Goal: Information Seeking & Learning: Learn about a topic

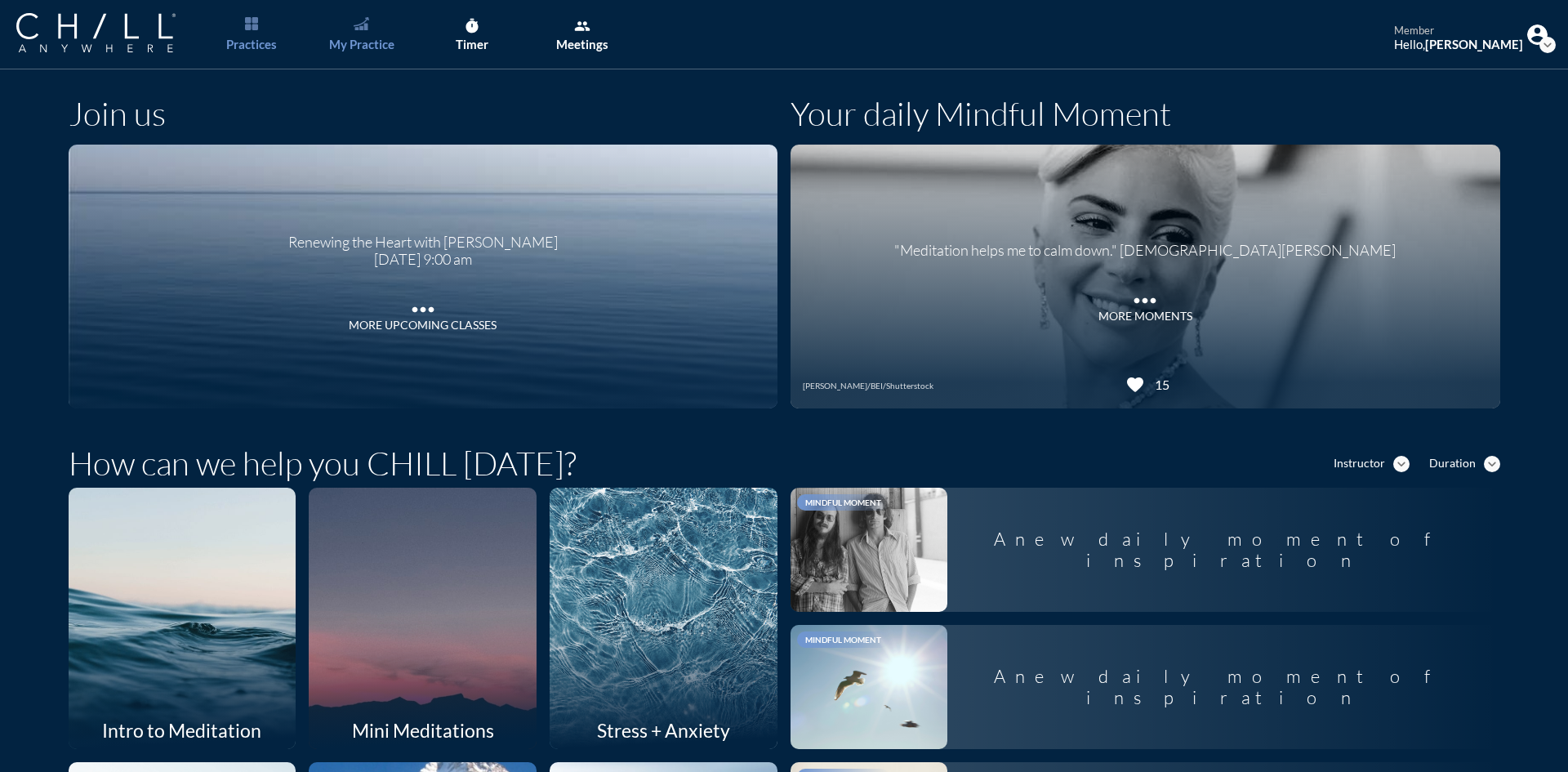
click at [354, 43] on div "My Practice" at bounding box center [362, 43] width 65 height 15
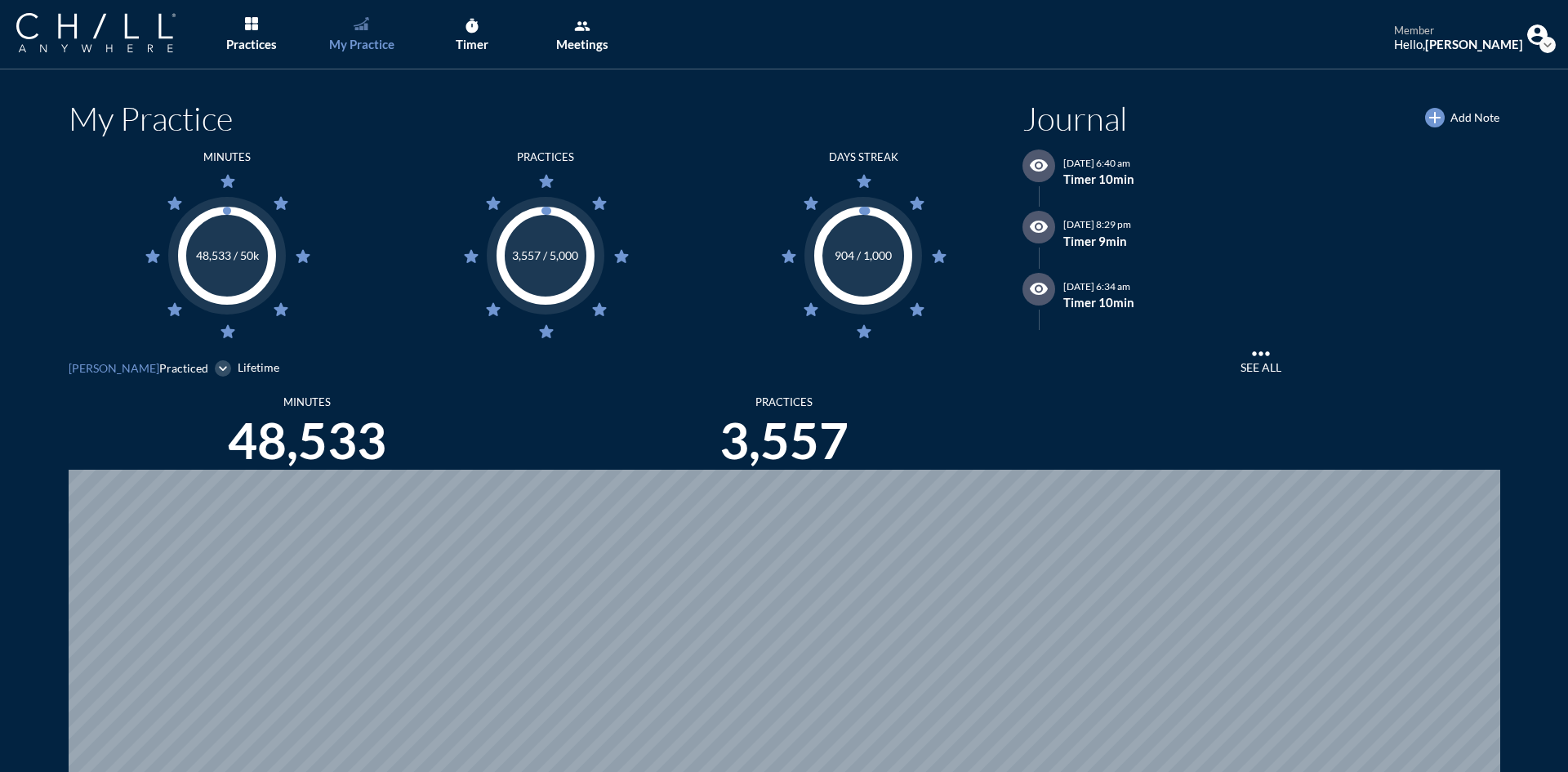
scroll to position [772, 1555]
click at [266, 49] on div "Practices" at bounding box center [251, 43] width 50 height 15
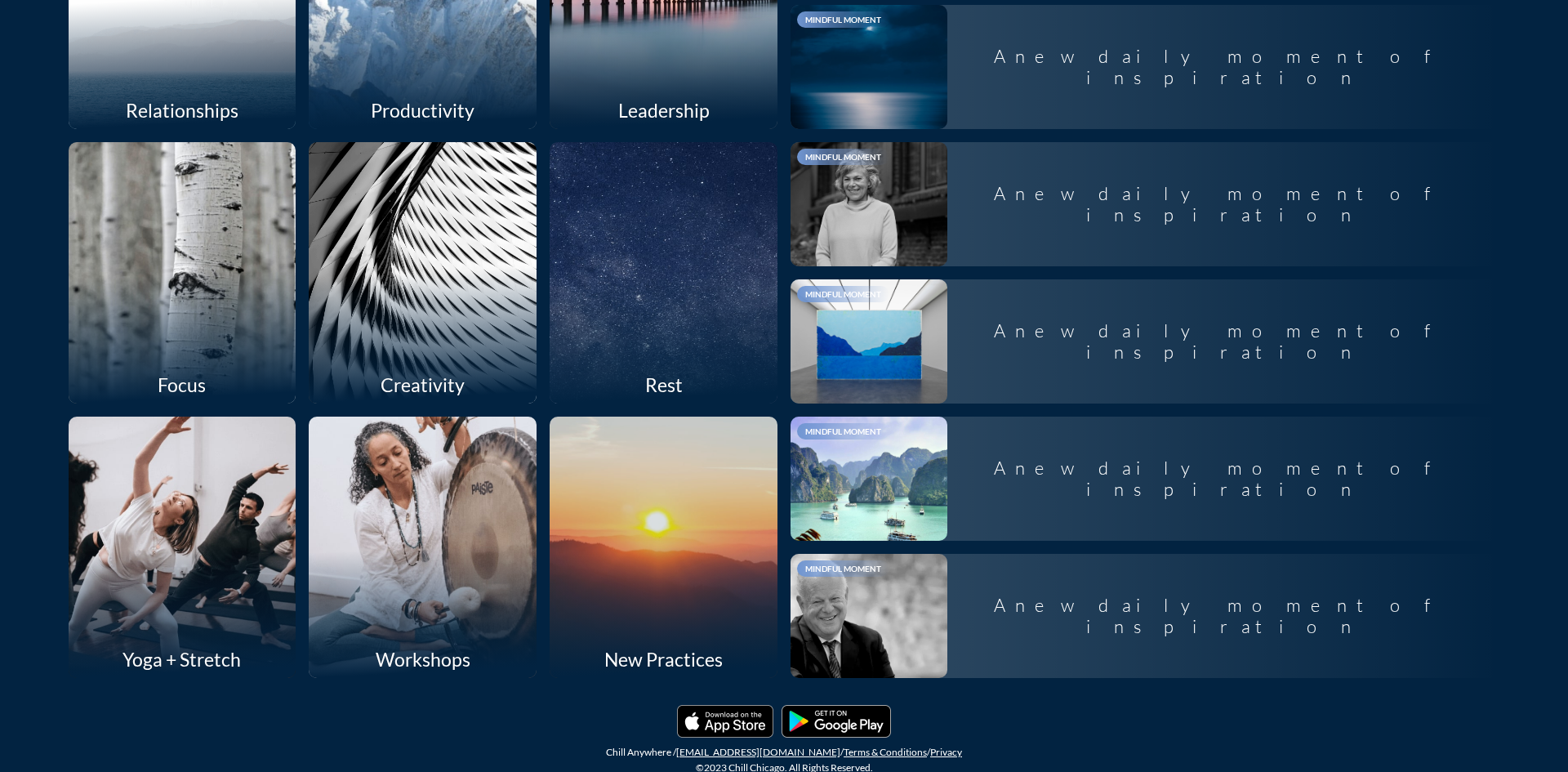
scroll to position [899, 0]
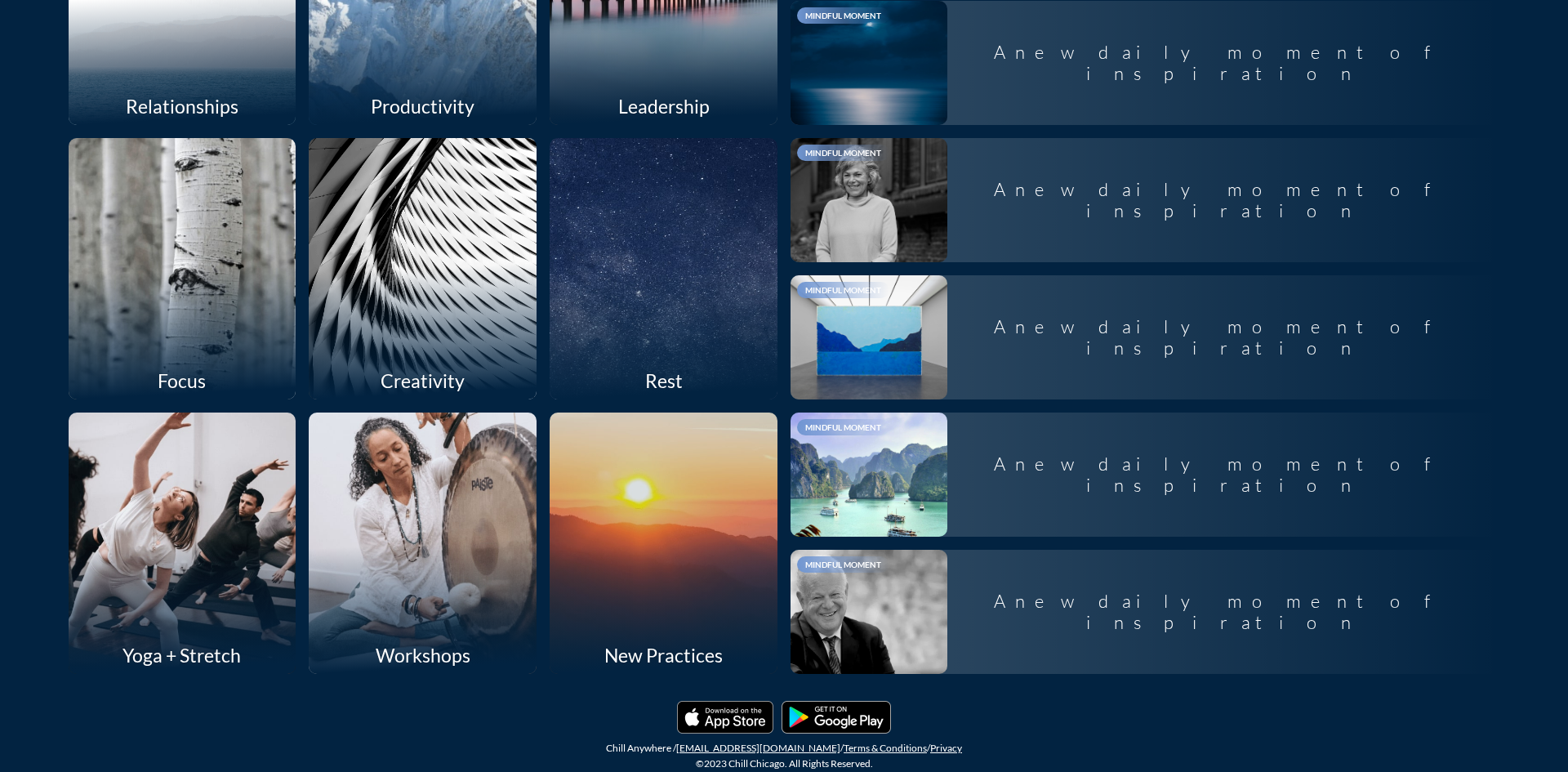
click at [702, 611] on div at bounding box center [663, 543] width 242 height 277
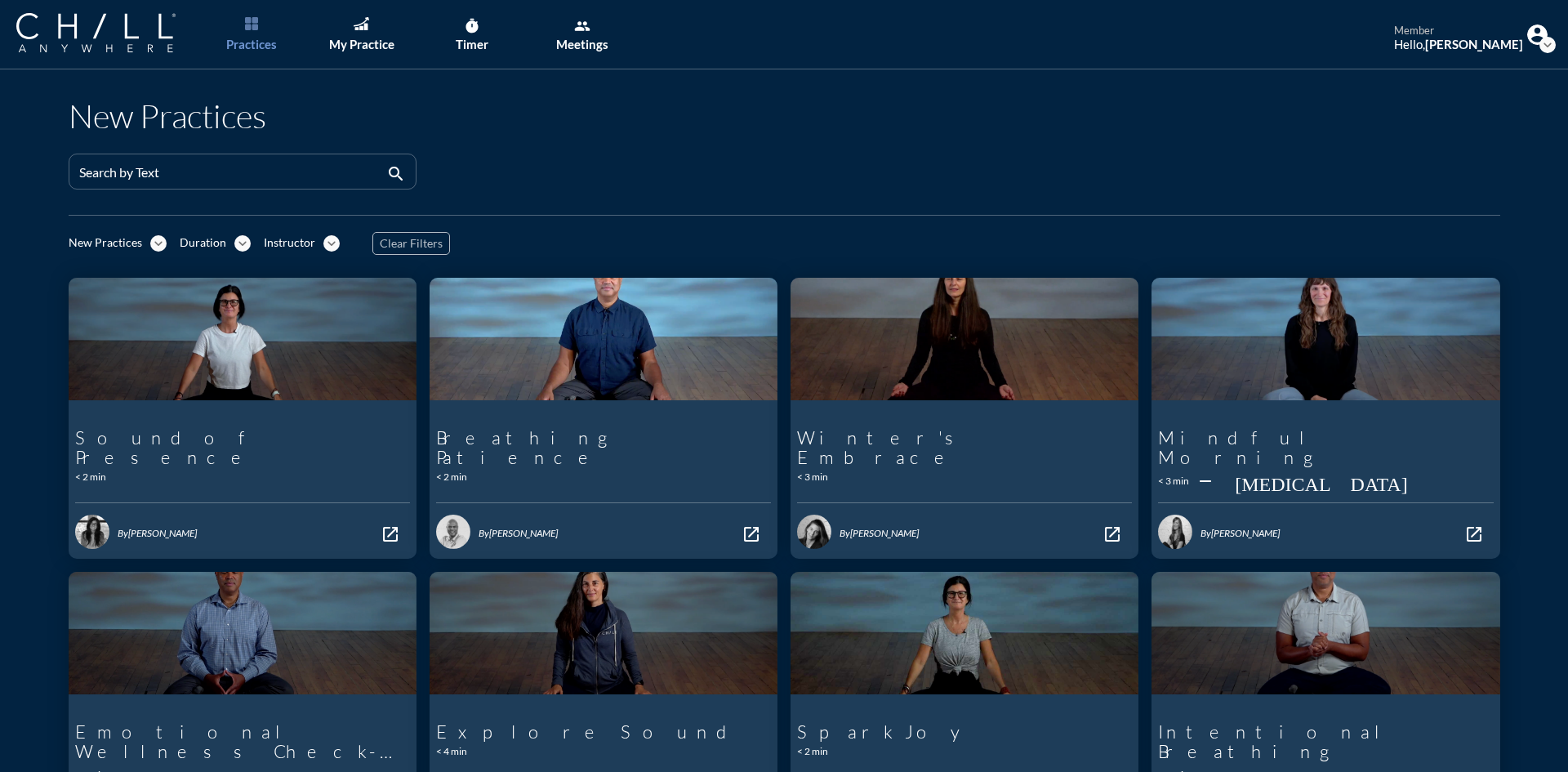
click at [234, 239] on icon "expand_more" at bounding box center [242, 243] width 17 height 17
click at [234, 305] on link "Longer" at bounding box center [206, 298] width 69 height 26
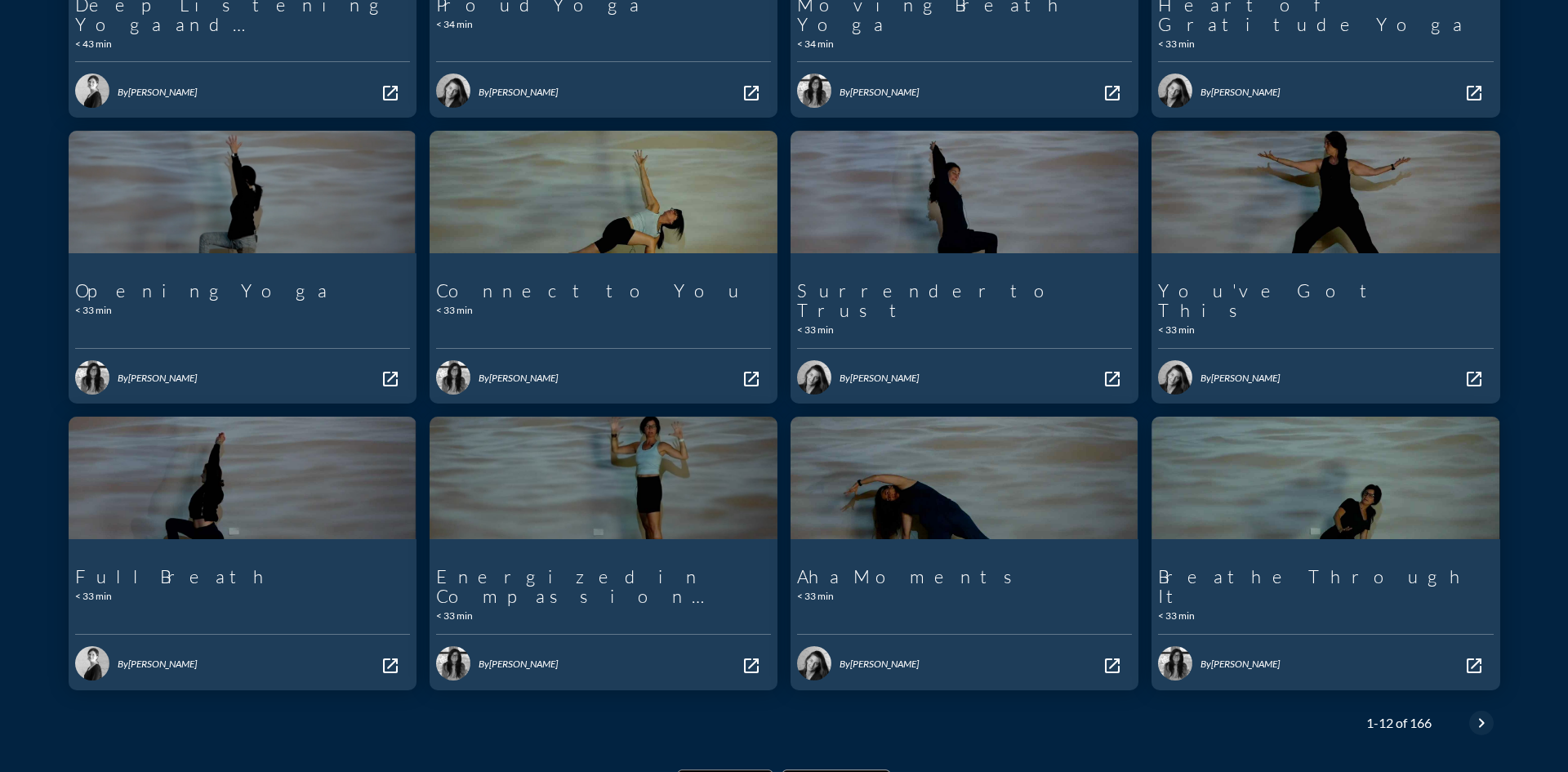
scroll to position [446, 0]
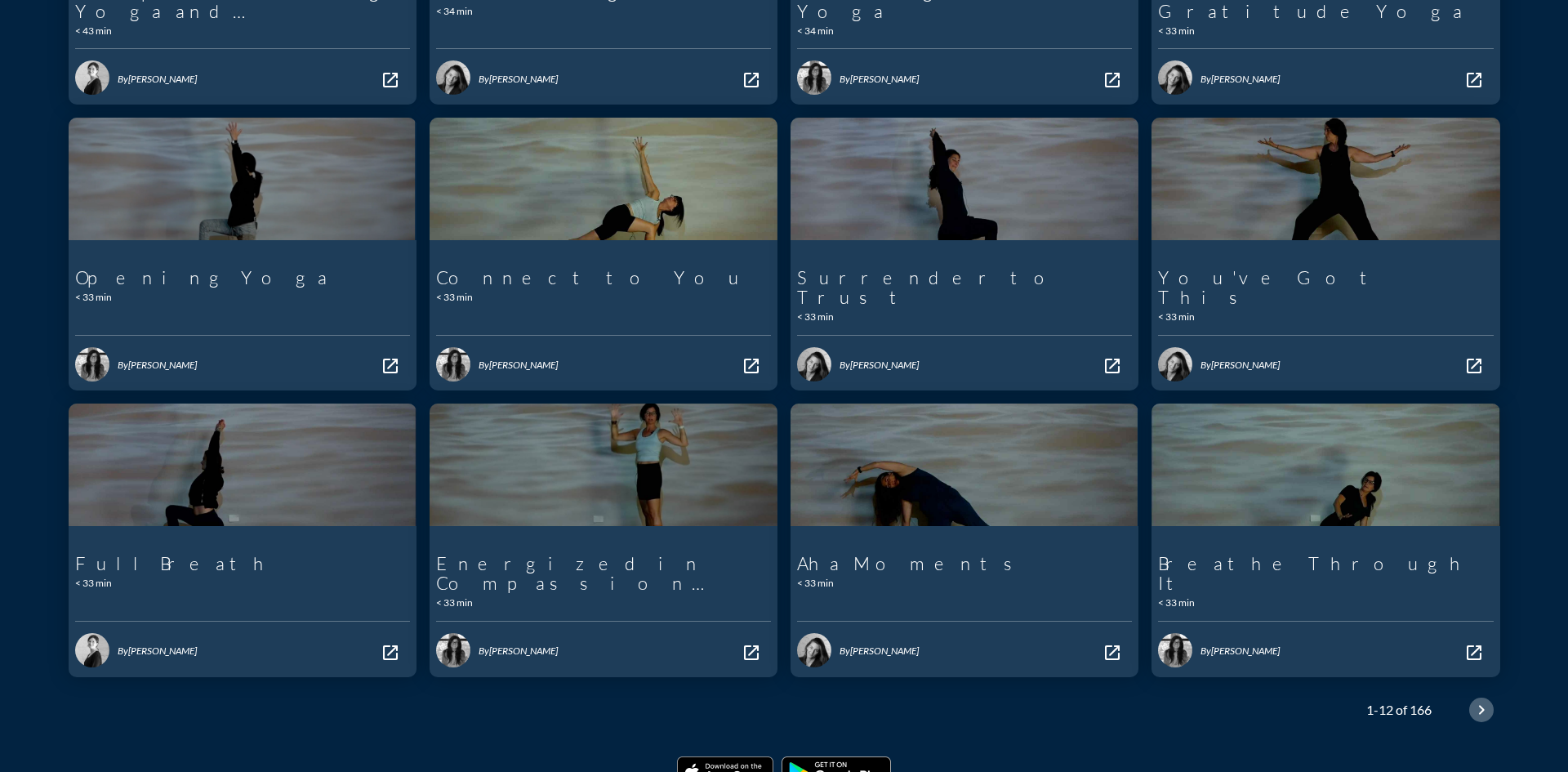
click at [1471, 700] on icon "chevron_right" at bounding box center [1481, 710] width 20 height 20
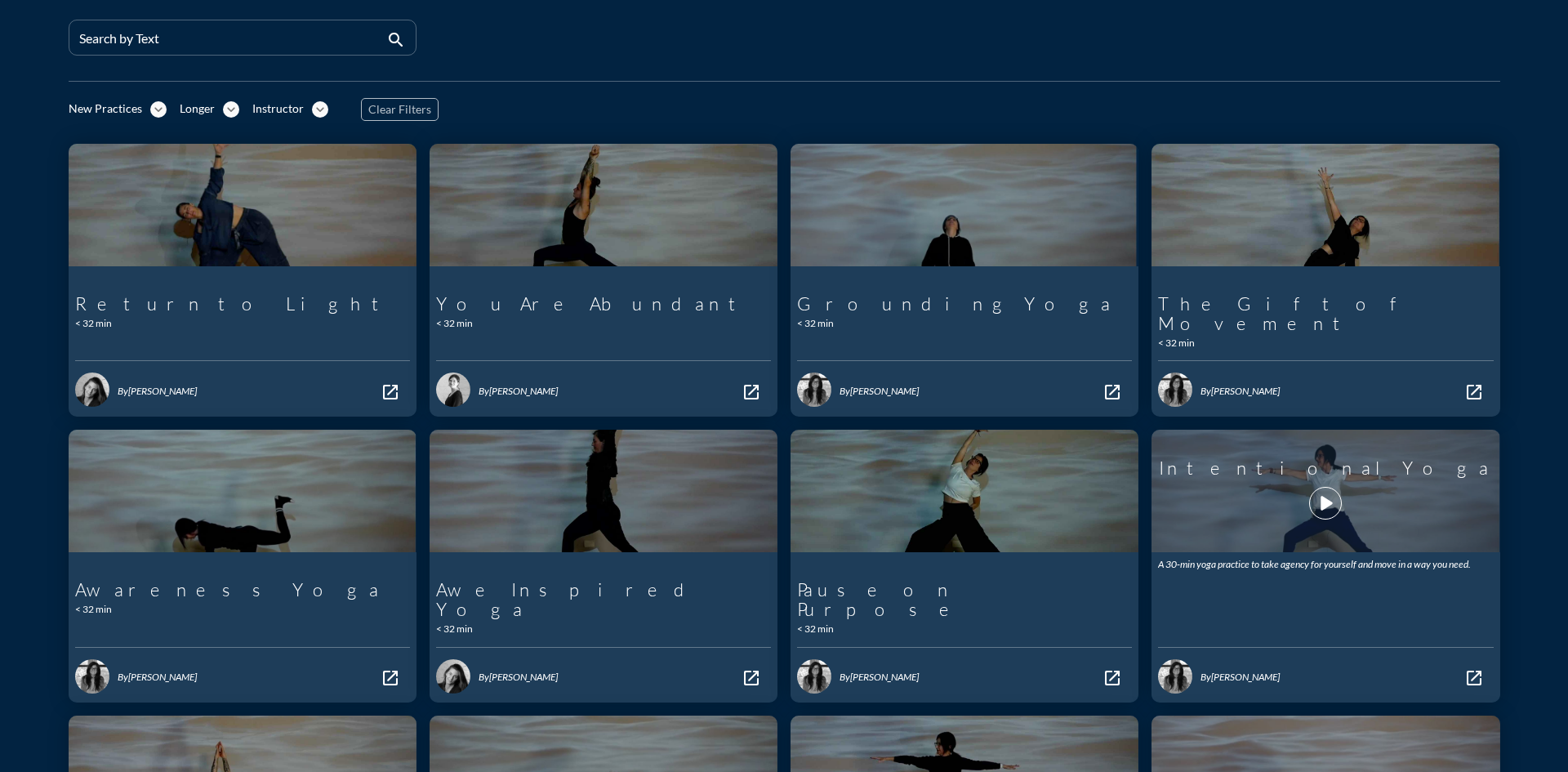
scroll to position [408, 0]
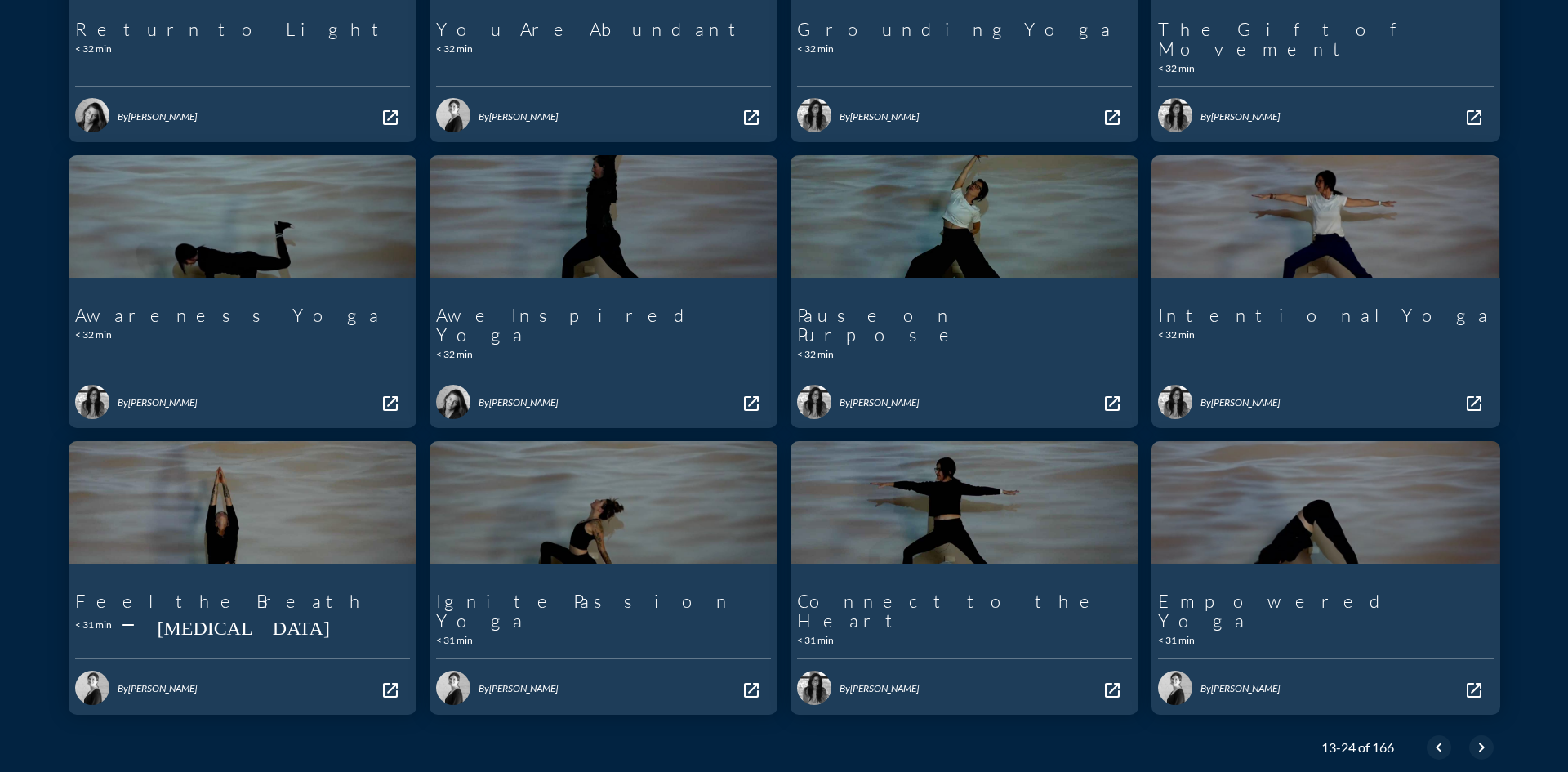
click at [1476, 728] on div "13-24 of 166 chevron_left chevron_right" at bounding box center [1400, 747] width 199 height 40
click at [1475, 737] on icon "chevron_right" at bounding box center [1481, 747] width 20 height 20
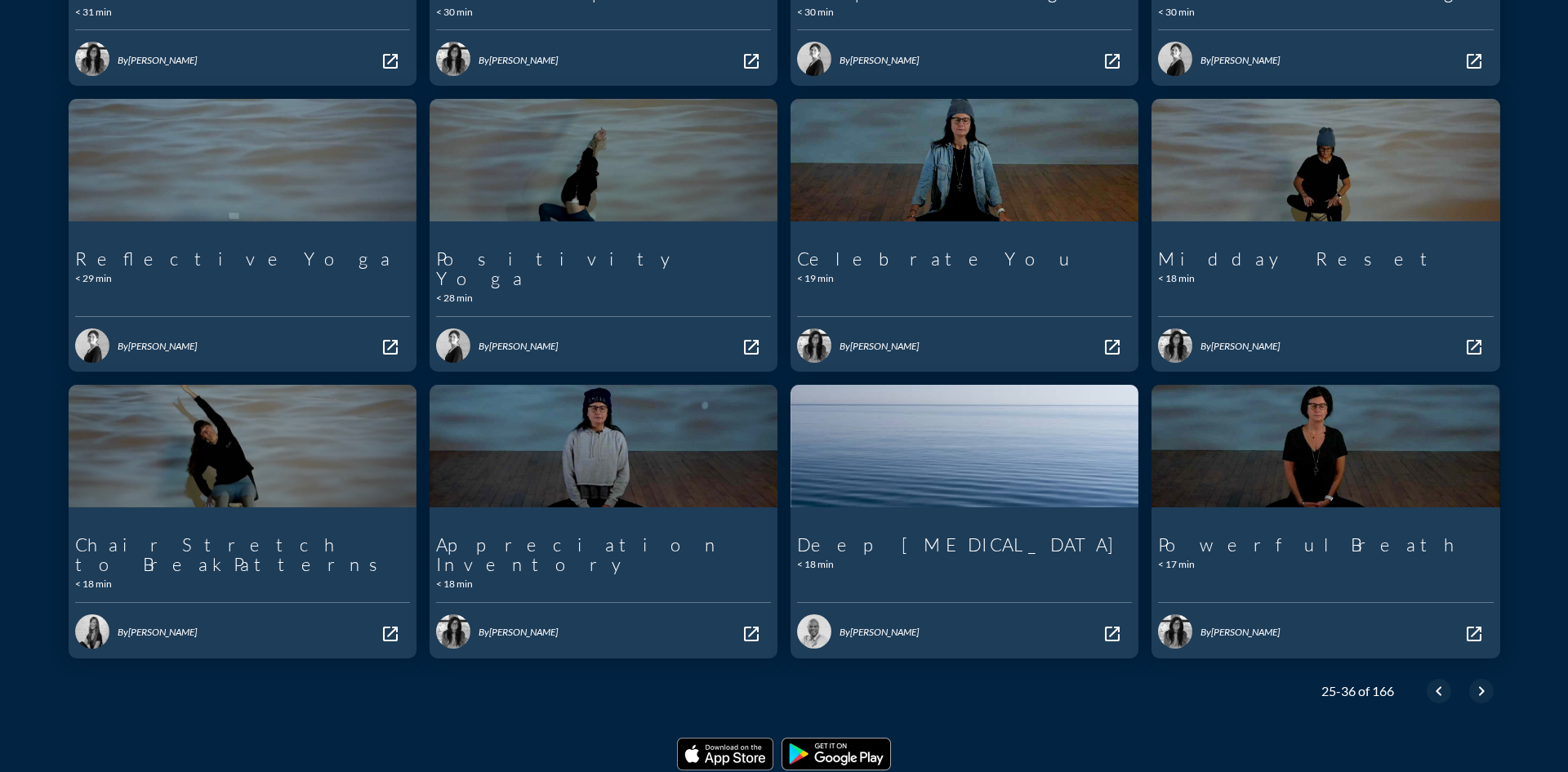
scroll to position [446, 0]
click at [1471, 680] on icon "chevron_right" at bounding box center [1481, 690] width 20 height 20
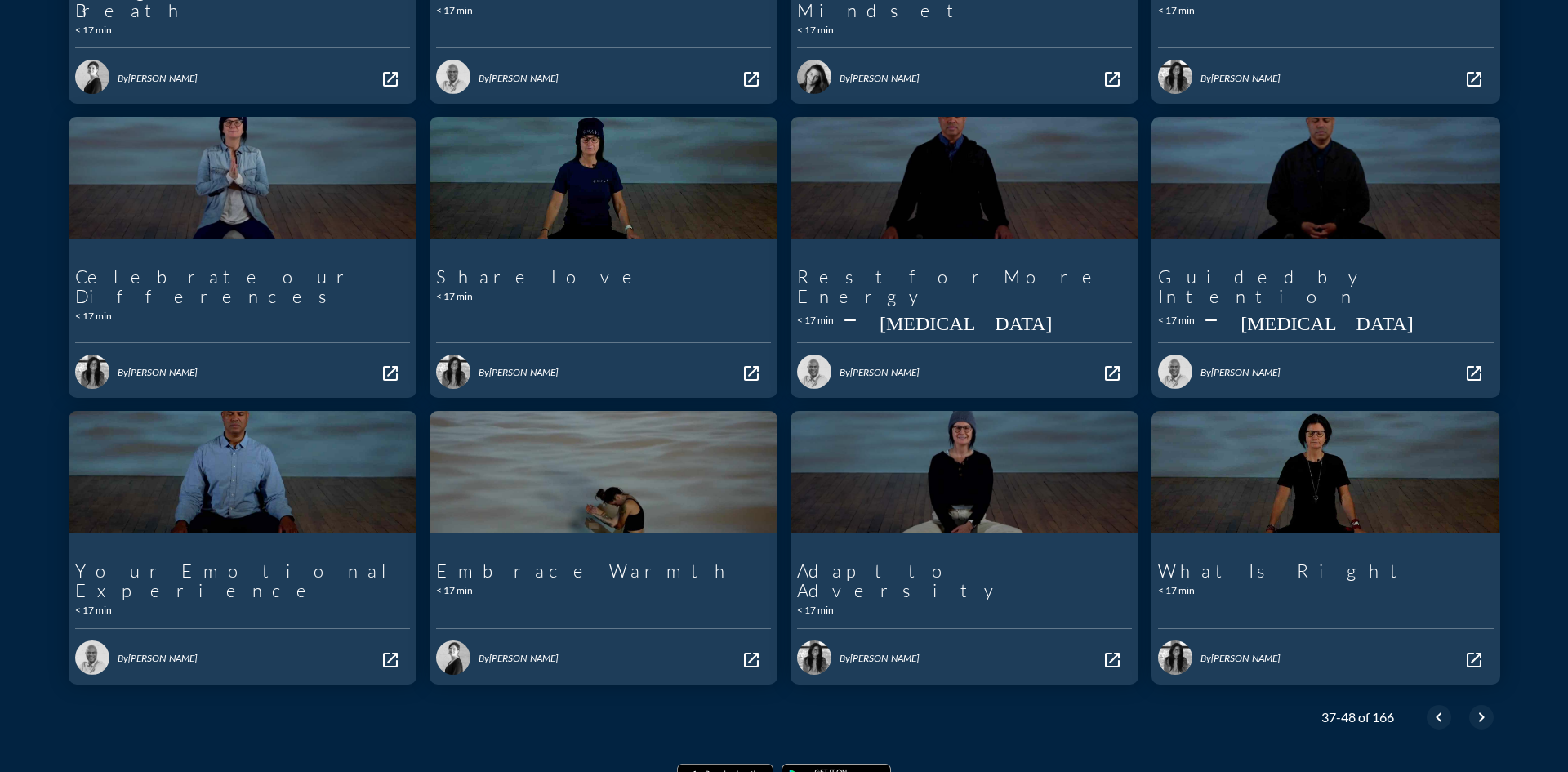
scroll to position [454, 0]
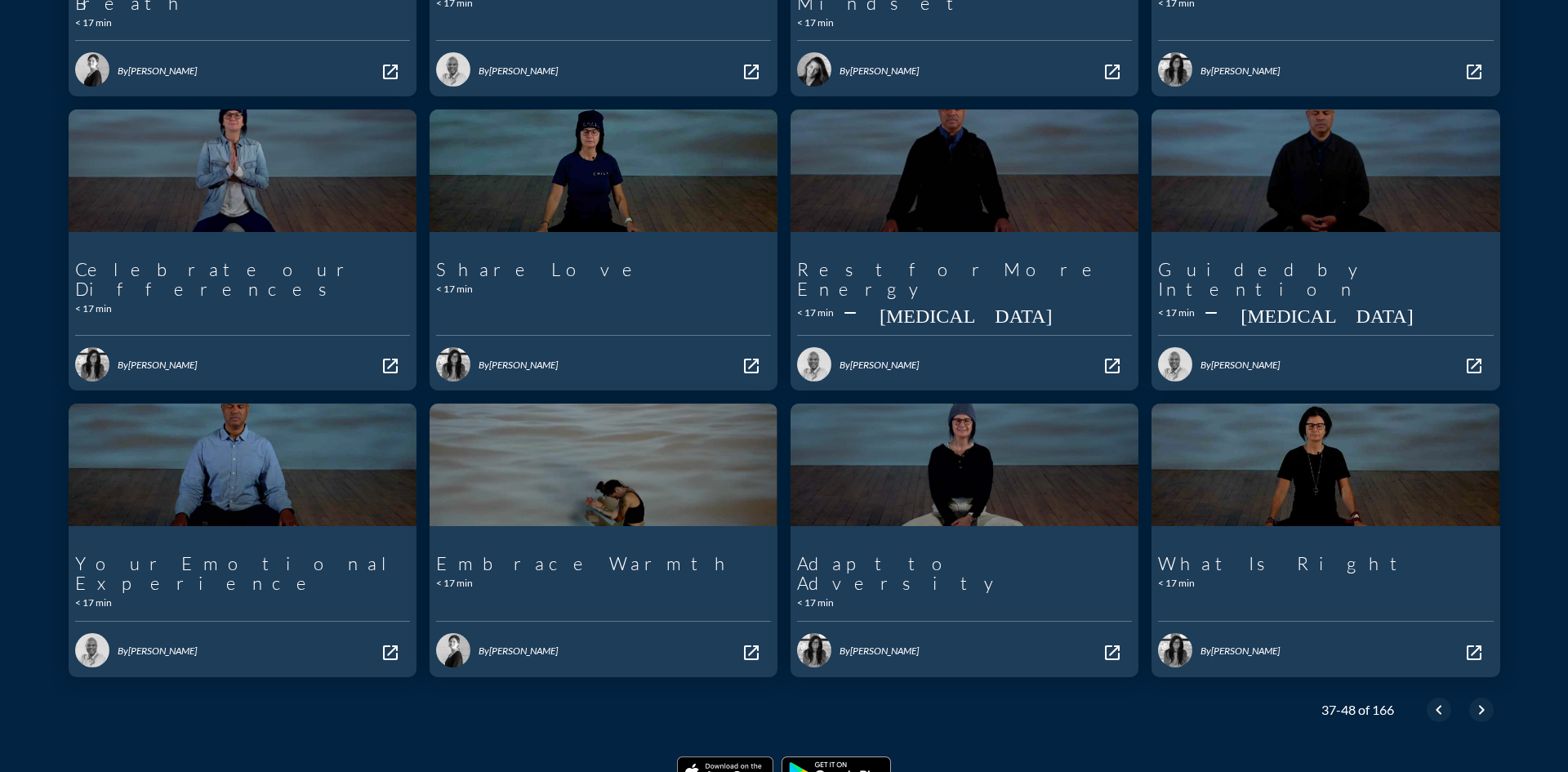
click at [1471, 700] on icon "chevron_right" at bounding box center [1481, 710] width 20 height 20
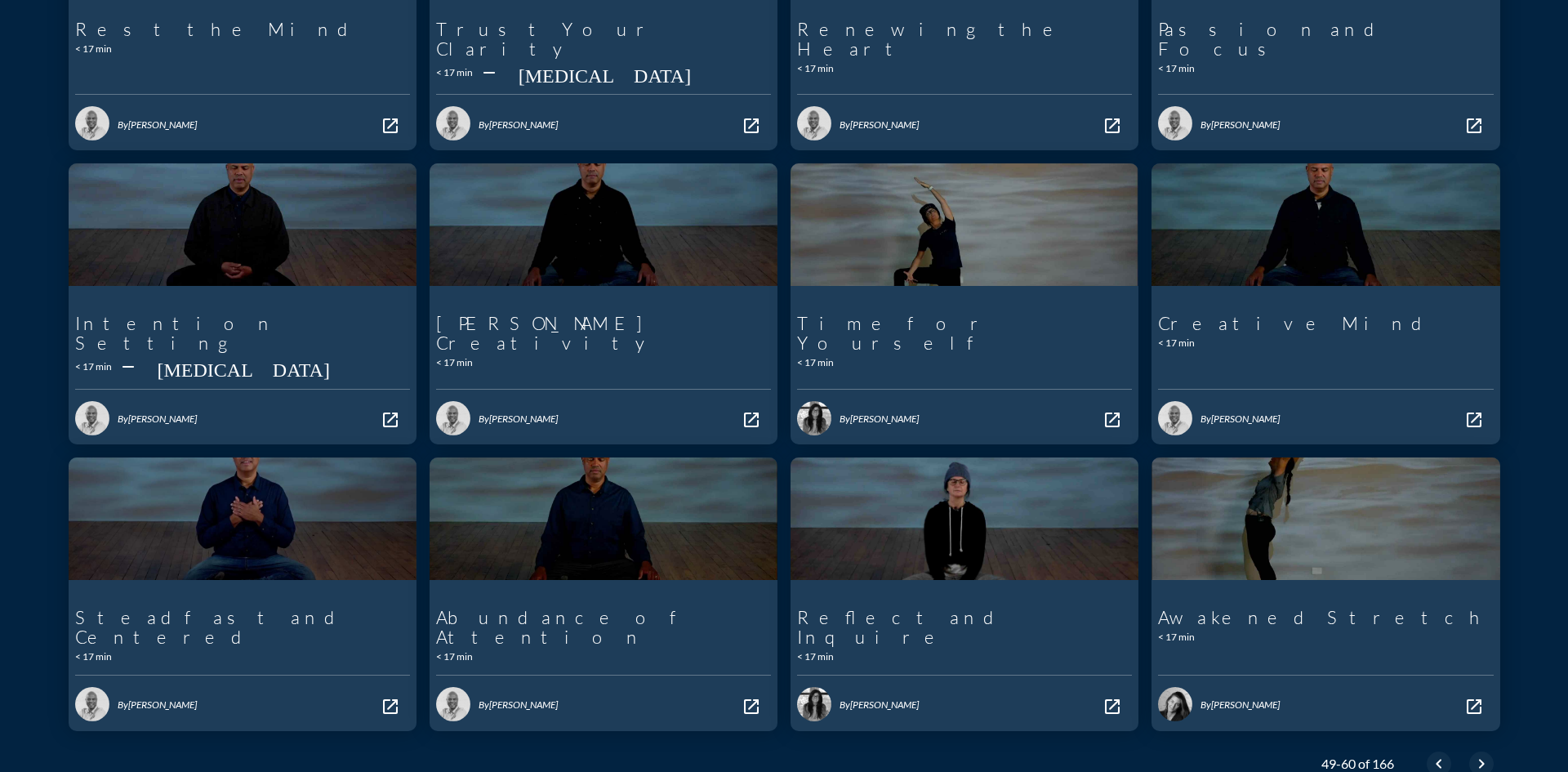
scroll to position [463, 0]
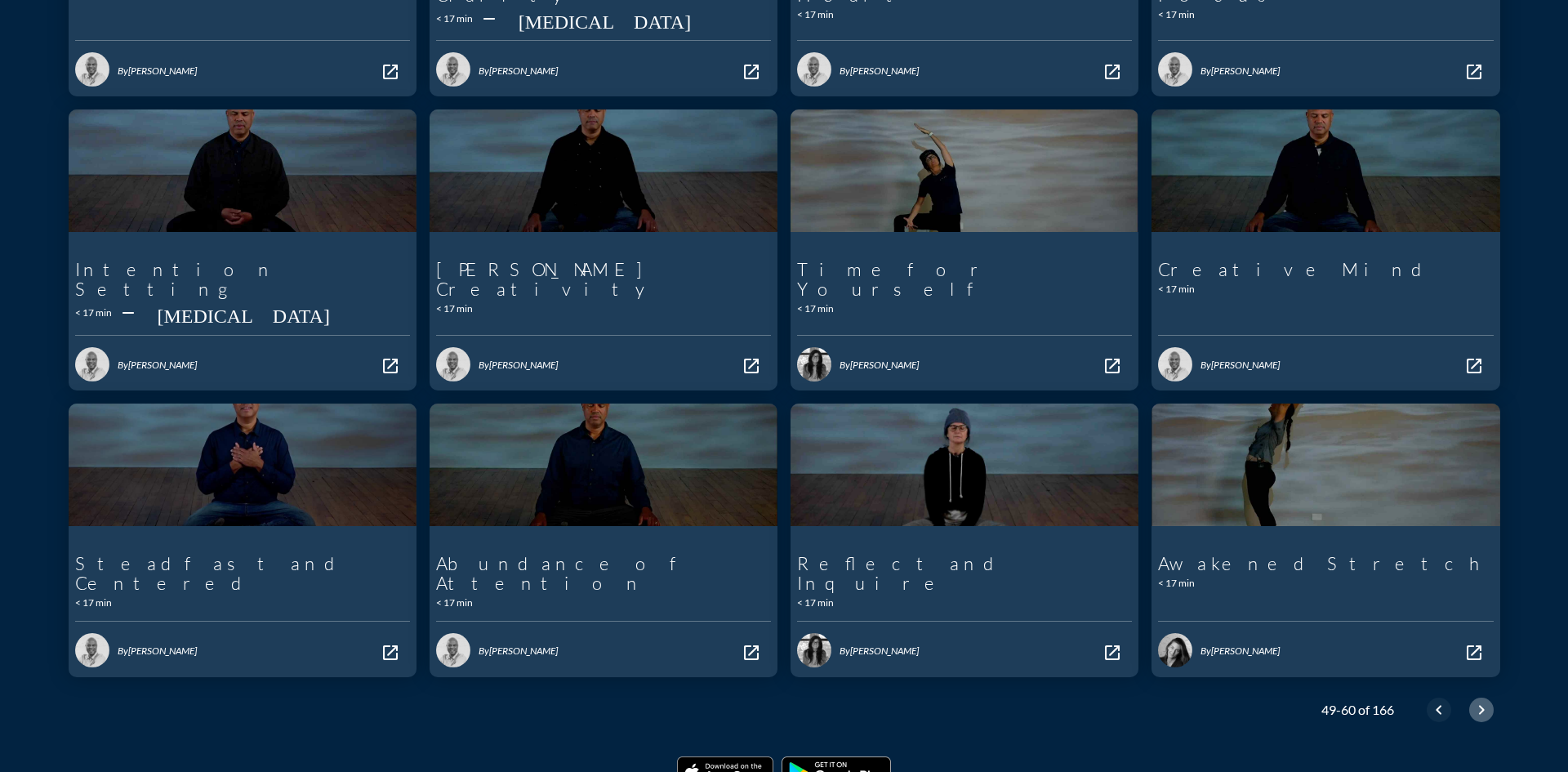
click at [1471, 700] on icon "chevron_right" at bounding box center [1481, 710] width 20 height 20
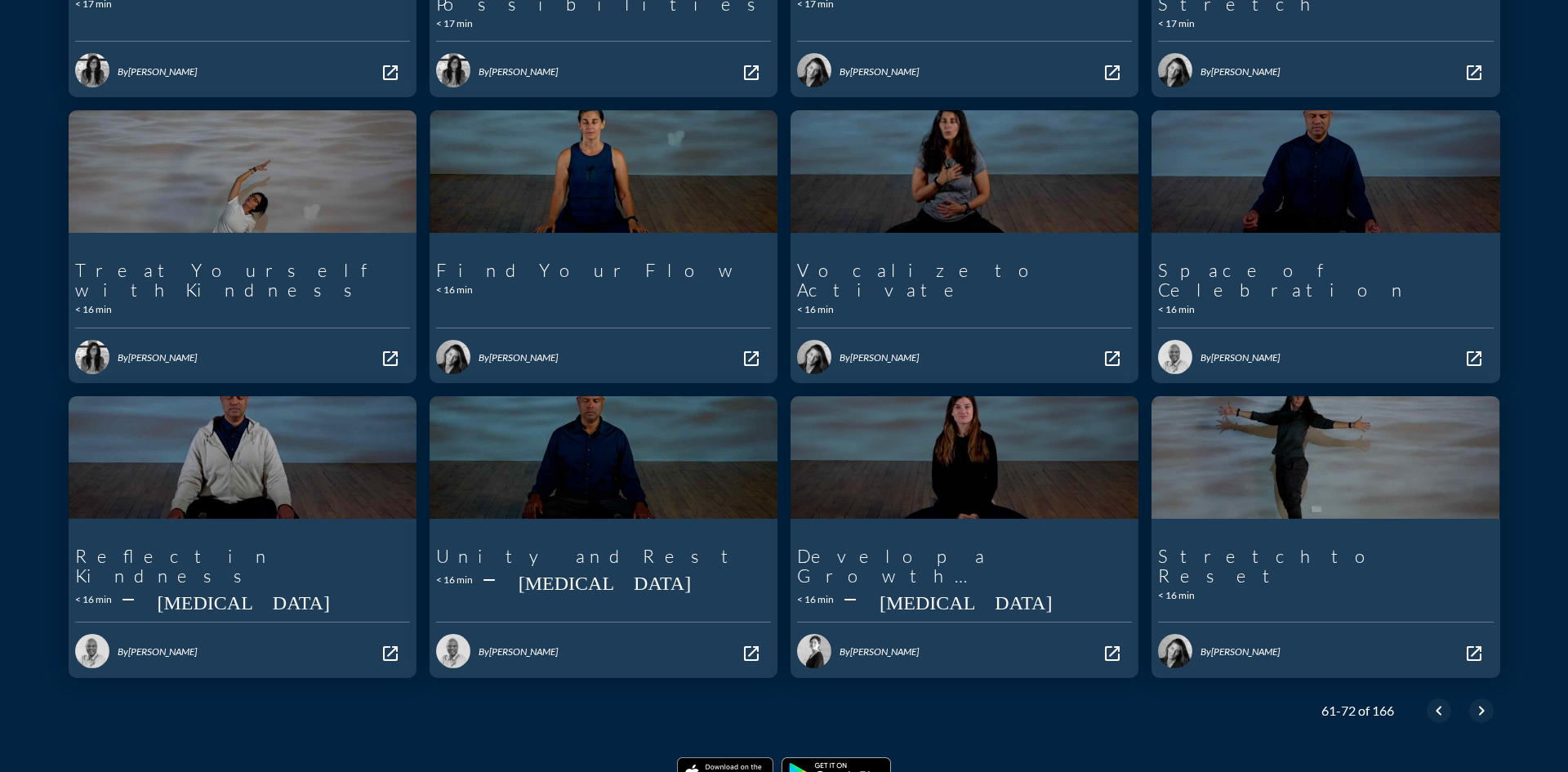
scroll to position [454, 0]
click at [1471, 700] on icon "chevron_right" at bounding box center [1481, 710] width 20 height 20
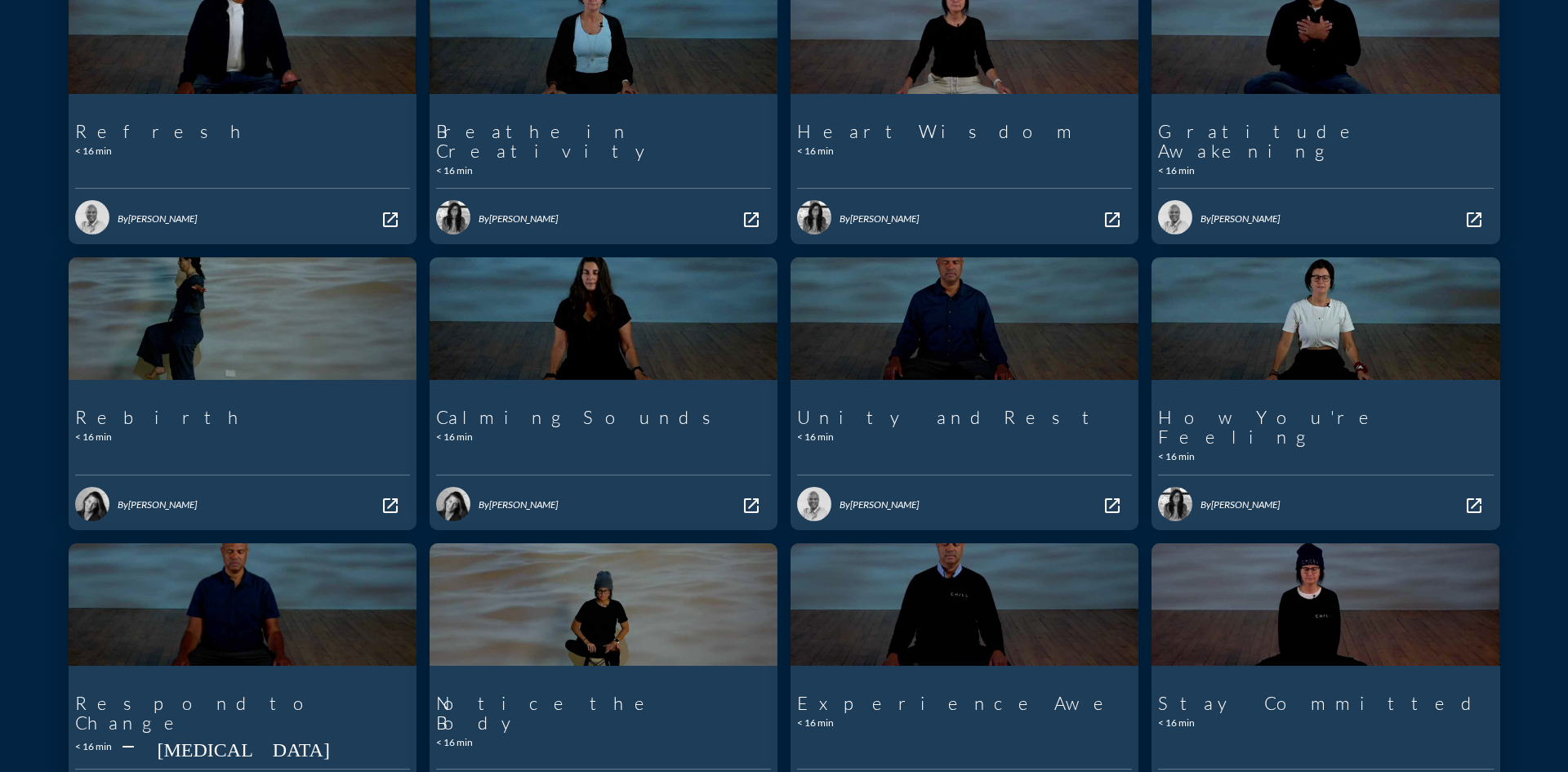
scroll to position [454, 0]
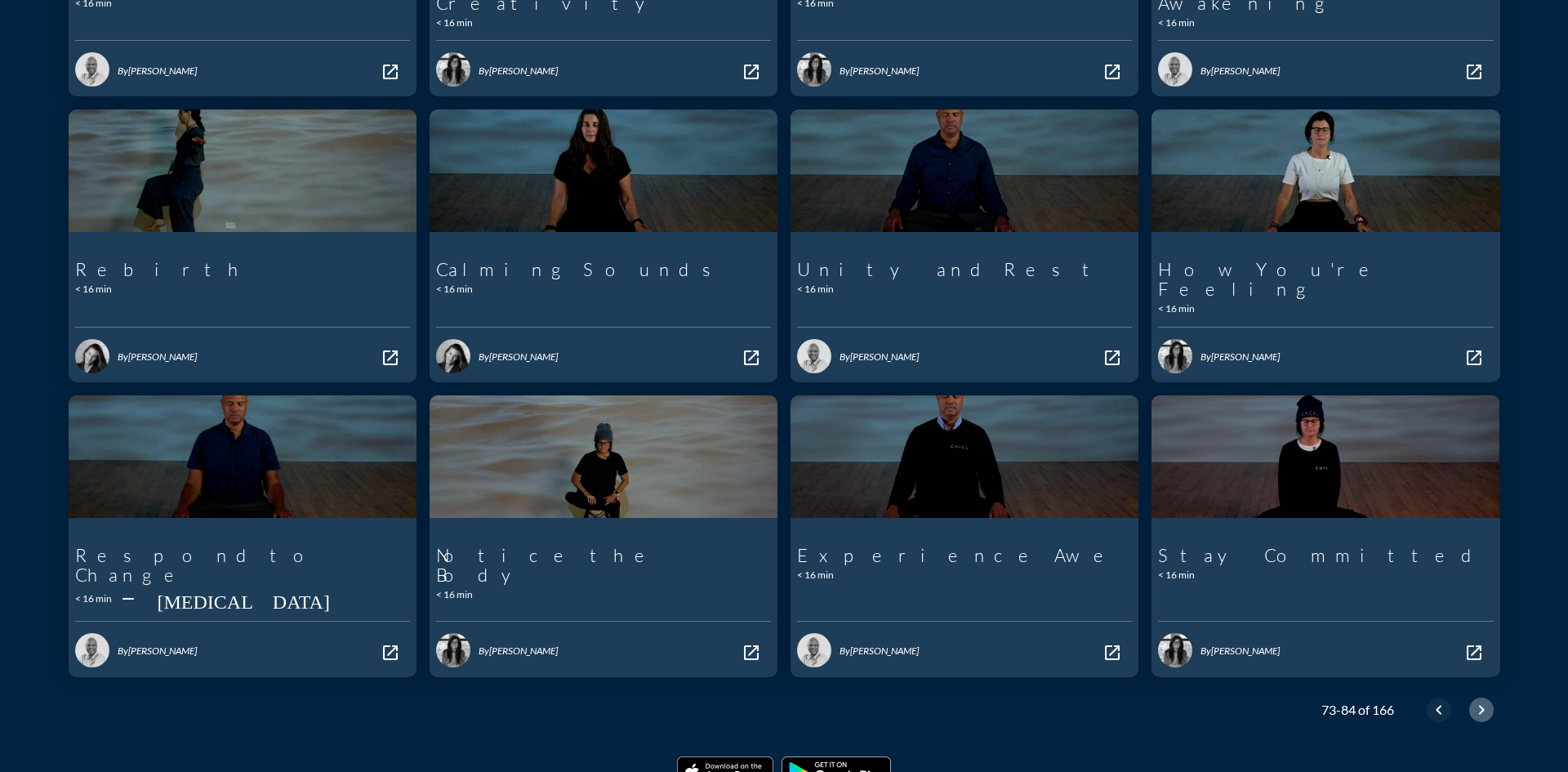
click at [1471, 700] on icon "chevron_right" at bounding box center [1481, 710] width 20 height 20
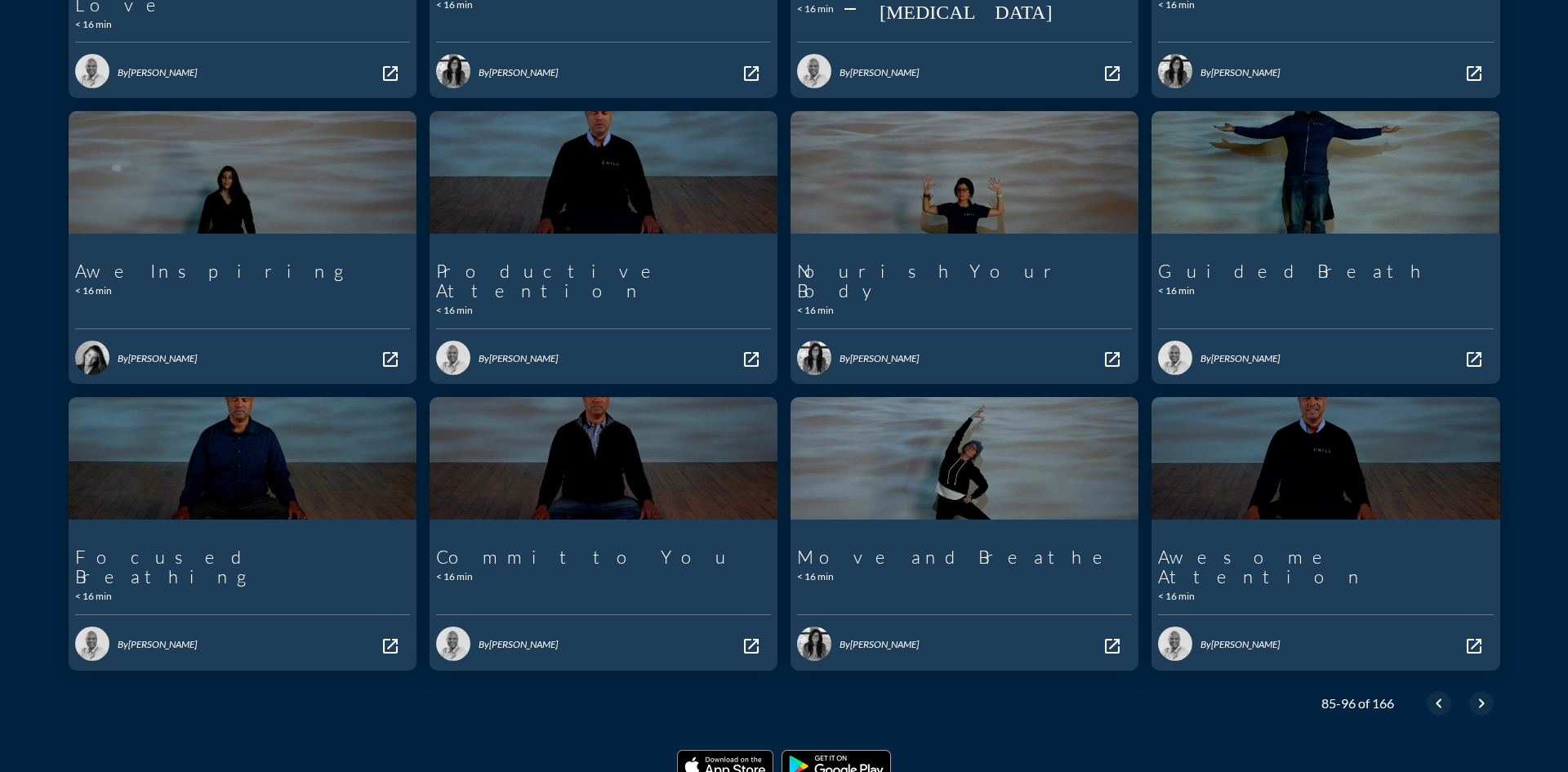
scroll to position [454, 0]
click at [1471, 692] on icon "chevron_right" at bounding box center [1481, 702] width 20 height 20
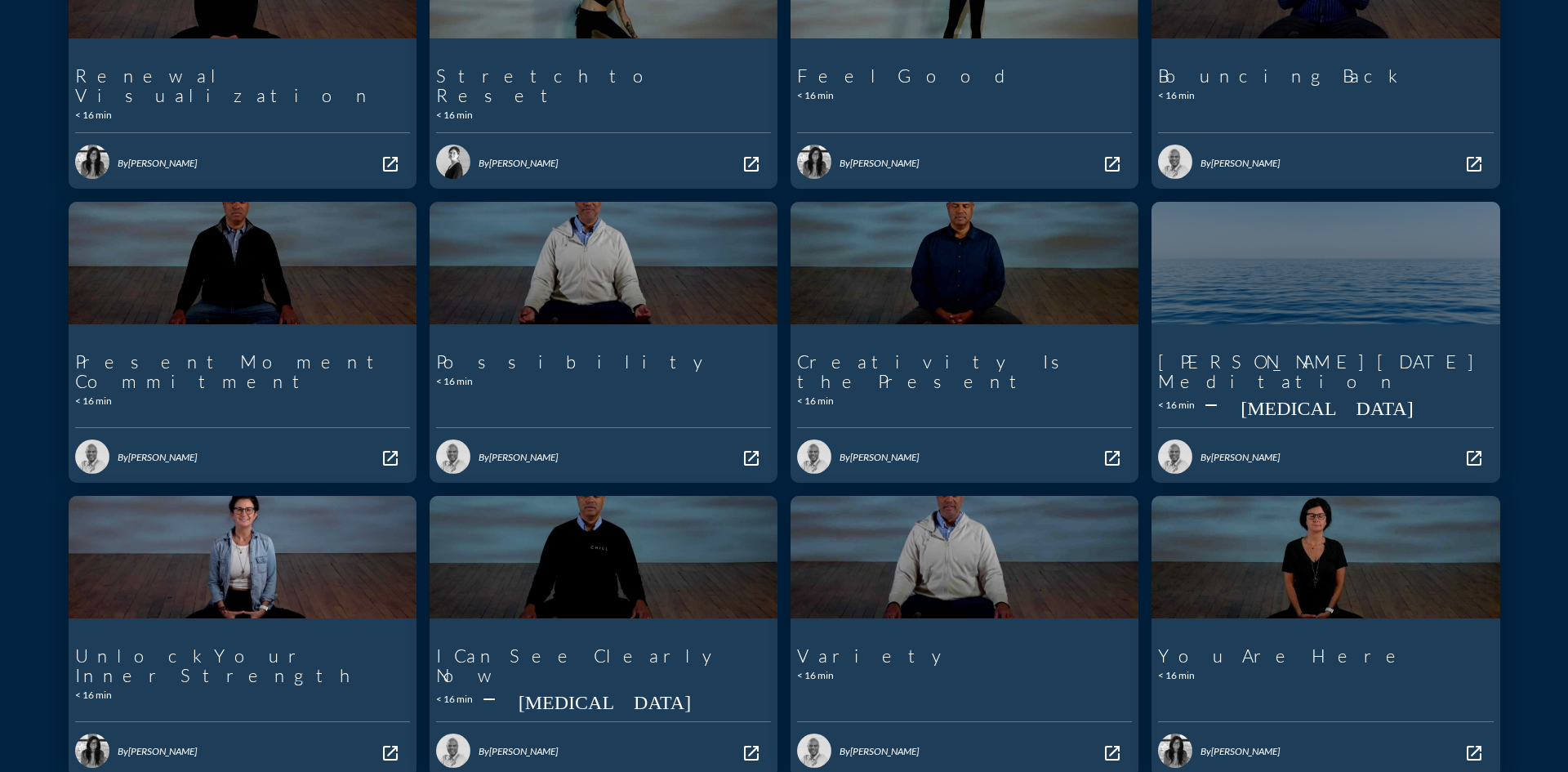
scroll to position [408, 0]
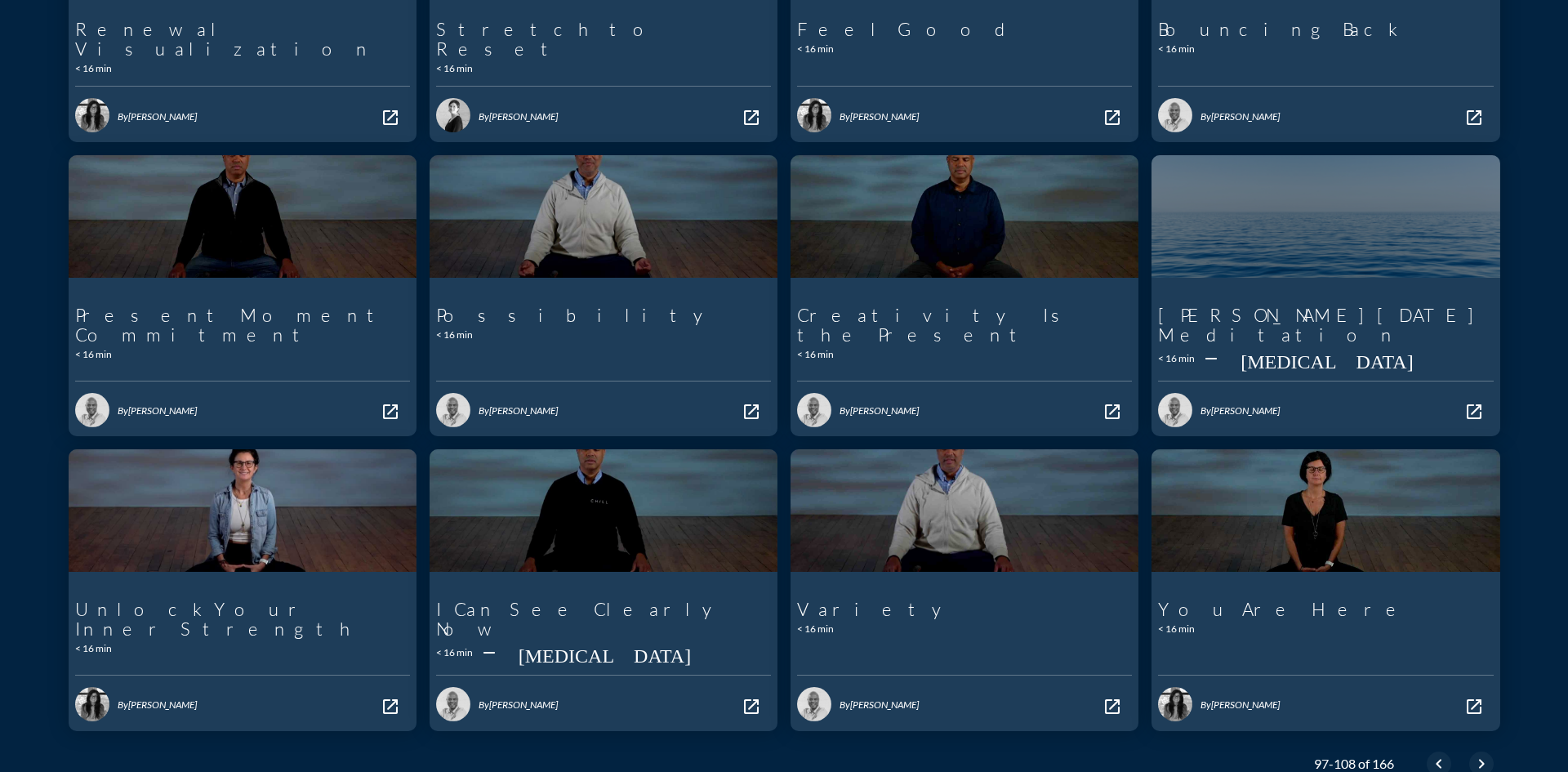
click at [1483, 744] on div "97-108 of 166 chevron_left chevron_right" at bounding box center [1397, 764] width 206 height 40
click at [1481, 754] on icon "chevron_right" at bounding box center [1481, 764] width 20 height 20
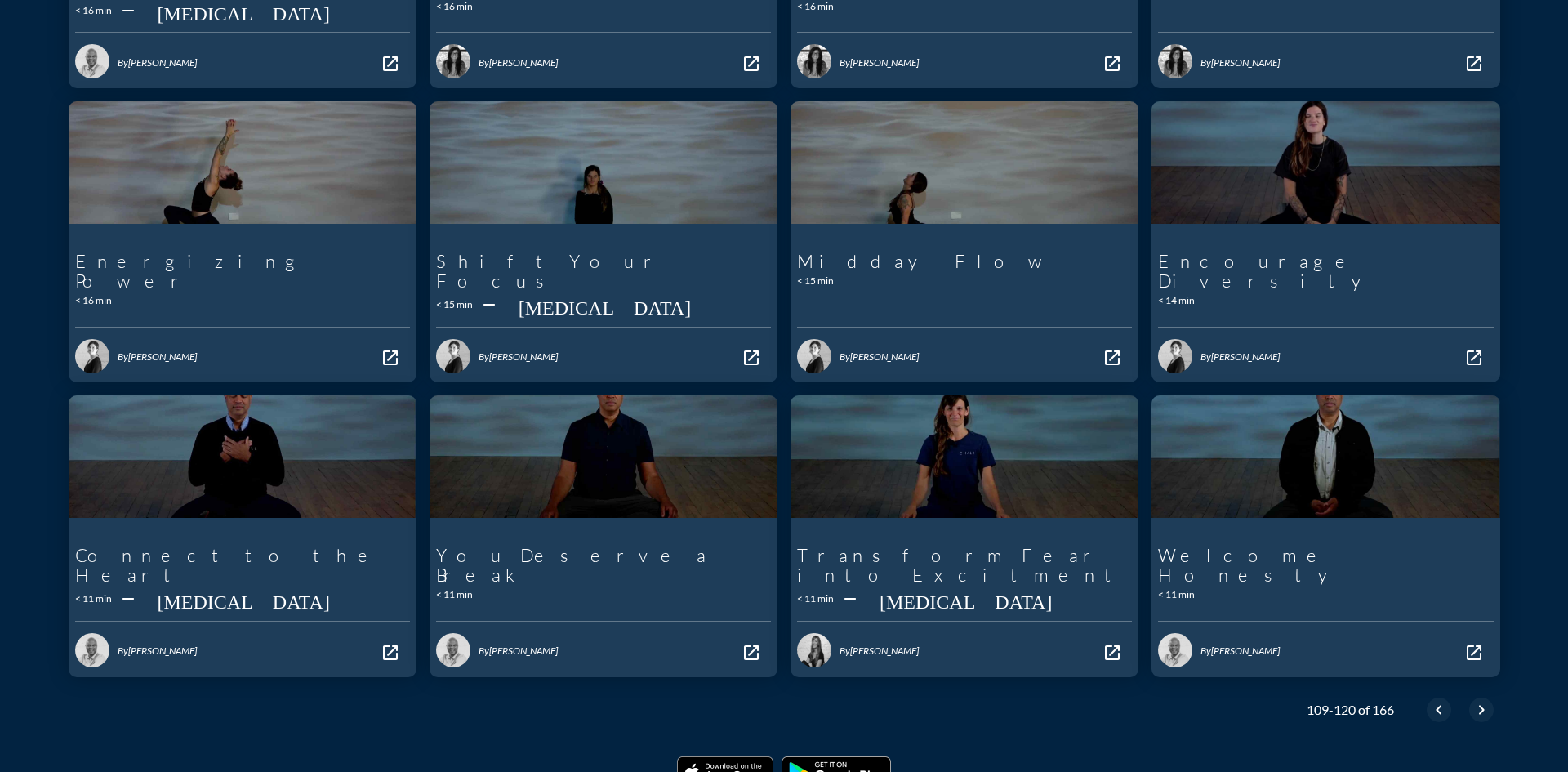
scroll to position [388, 0]
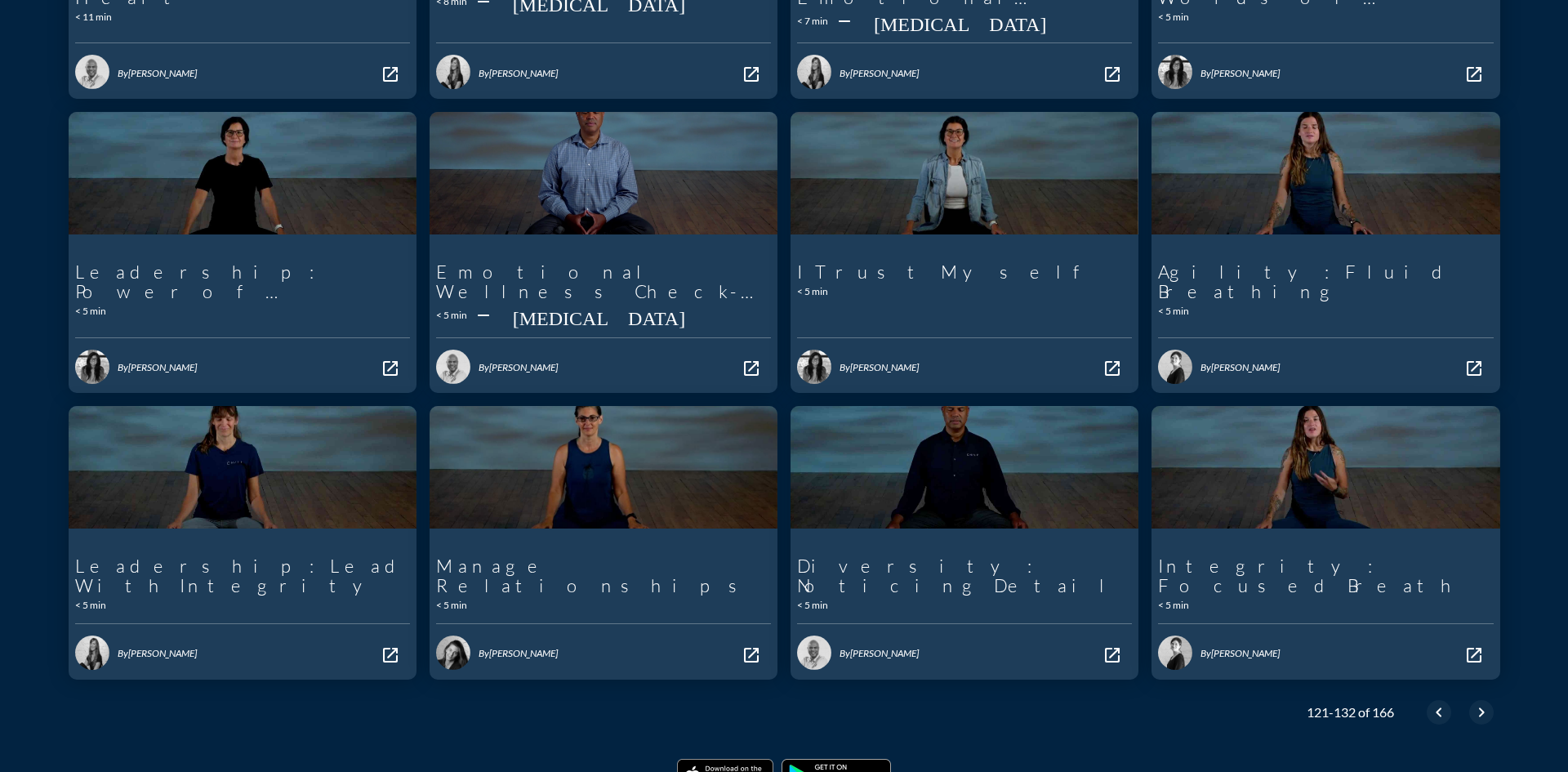
scroll to position [463, 0]
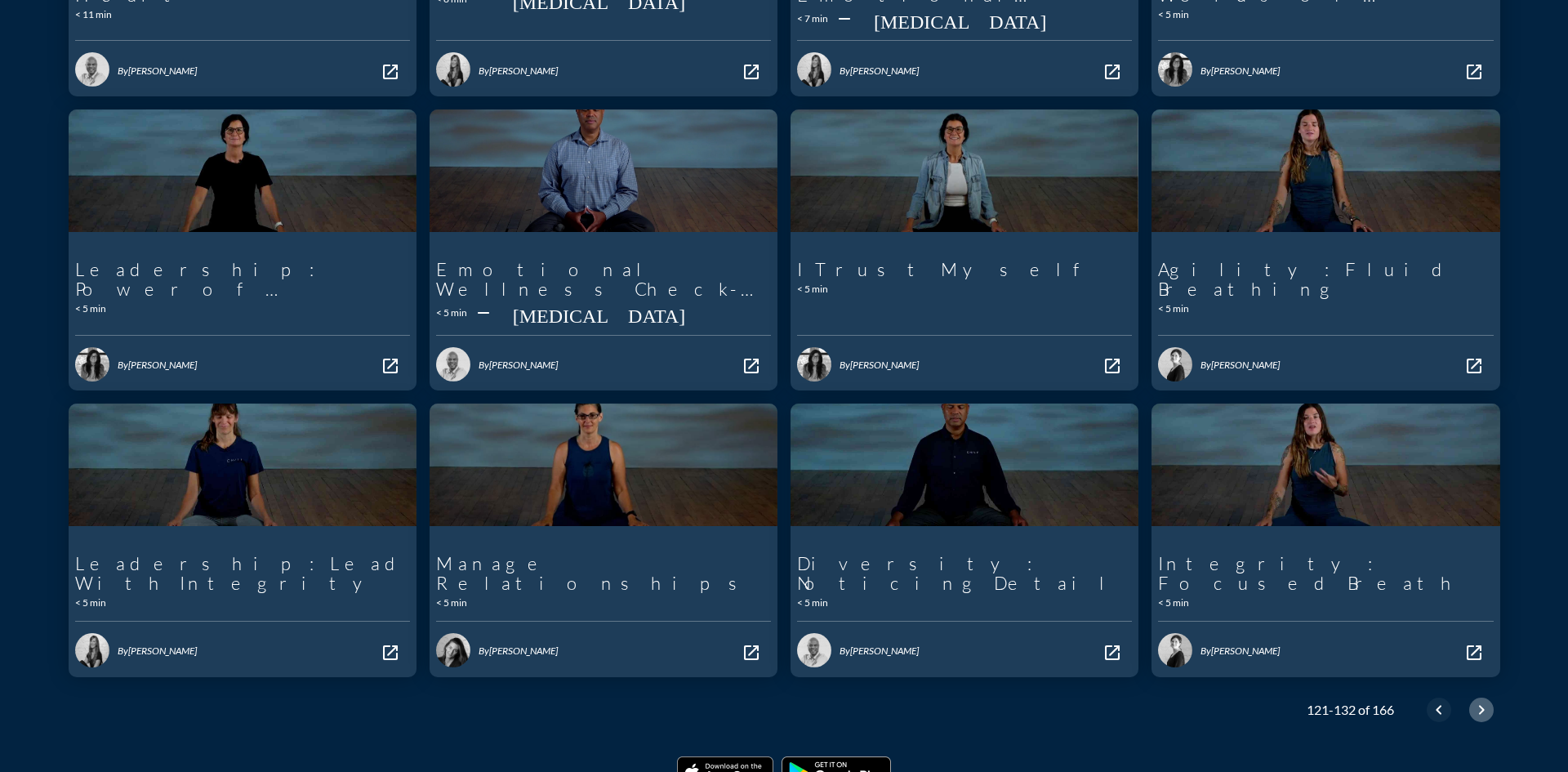
click at [1471, 700] on icon "chevron_right" at bounding box center [1481, 710] width 20 height 20
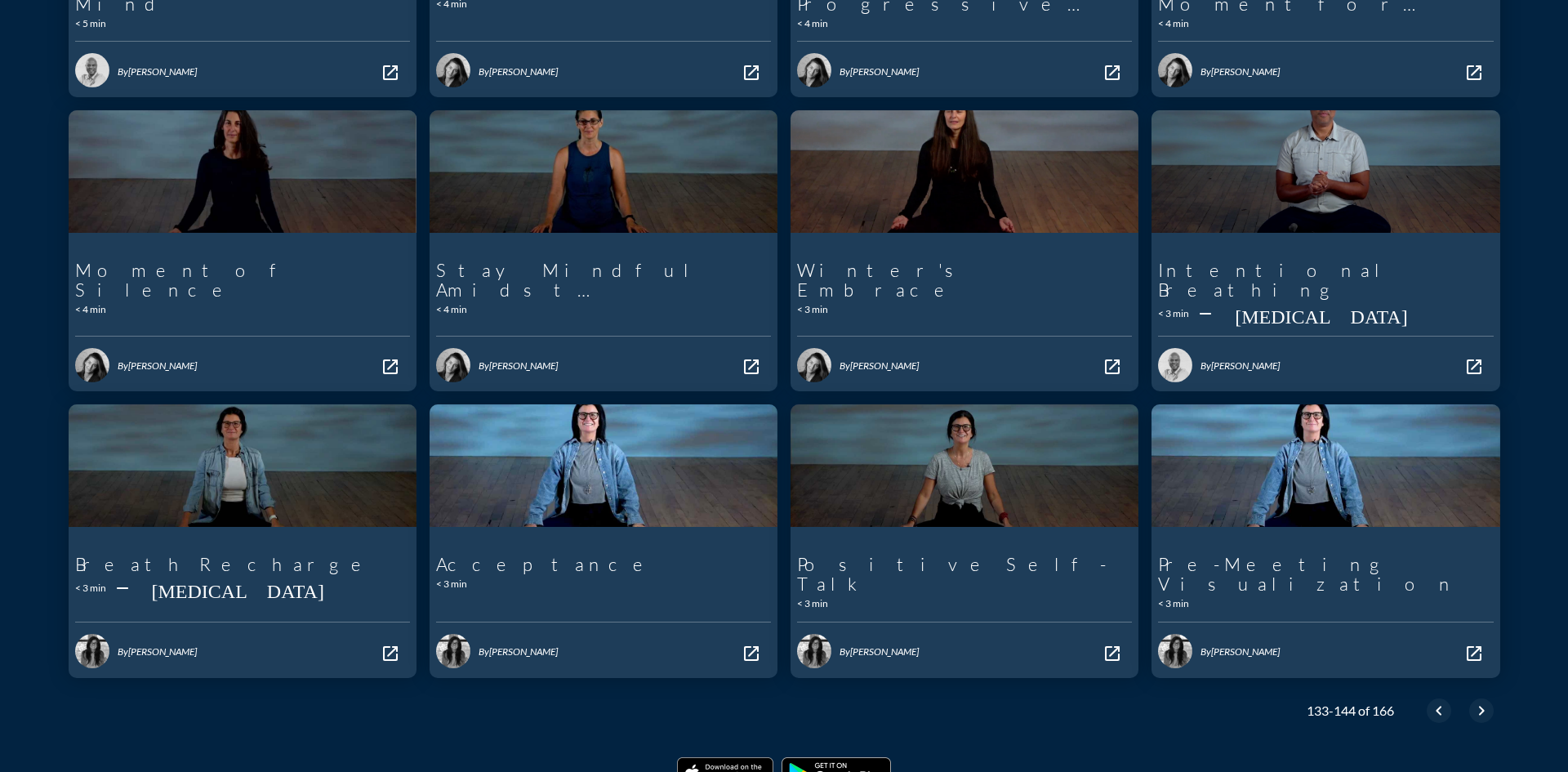
scroll to position [463, 0]
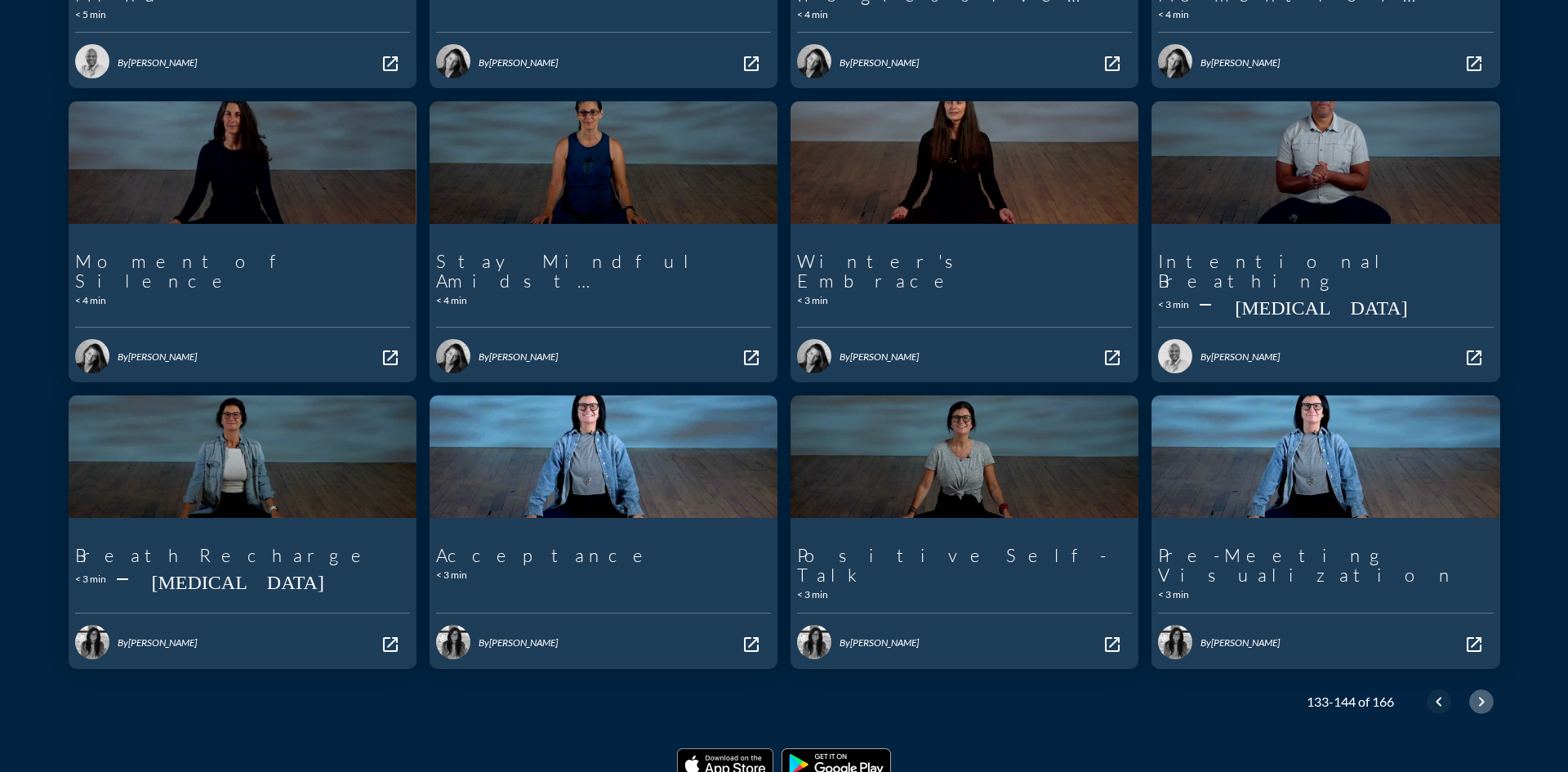
click at [1474, 692] on icon "chevron_right" at bounding box center [1481, 702] width 20 height 20
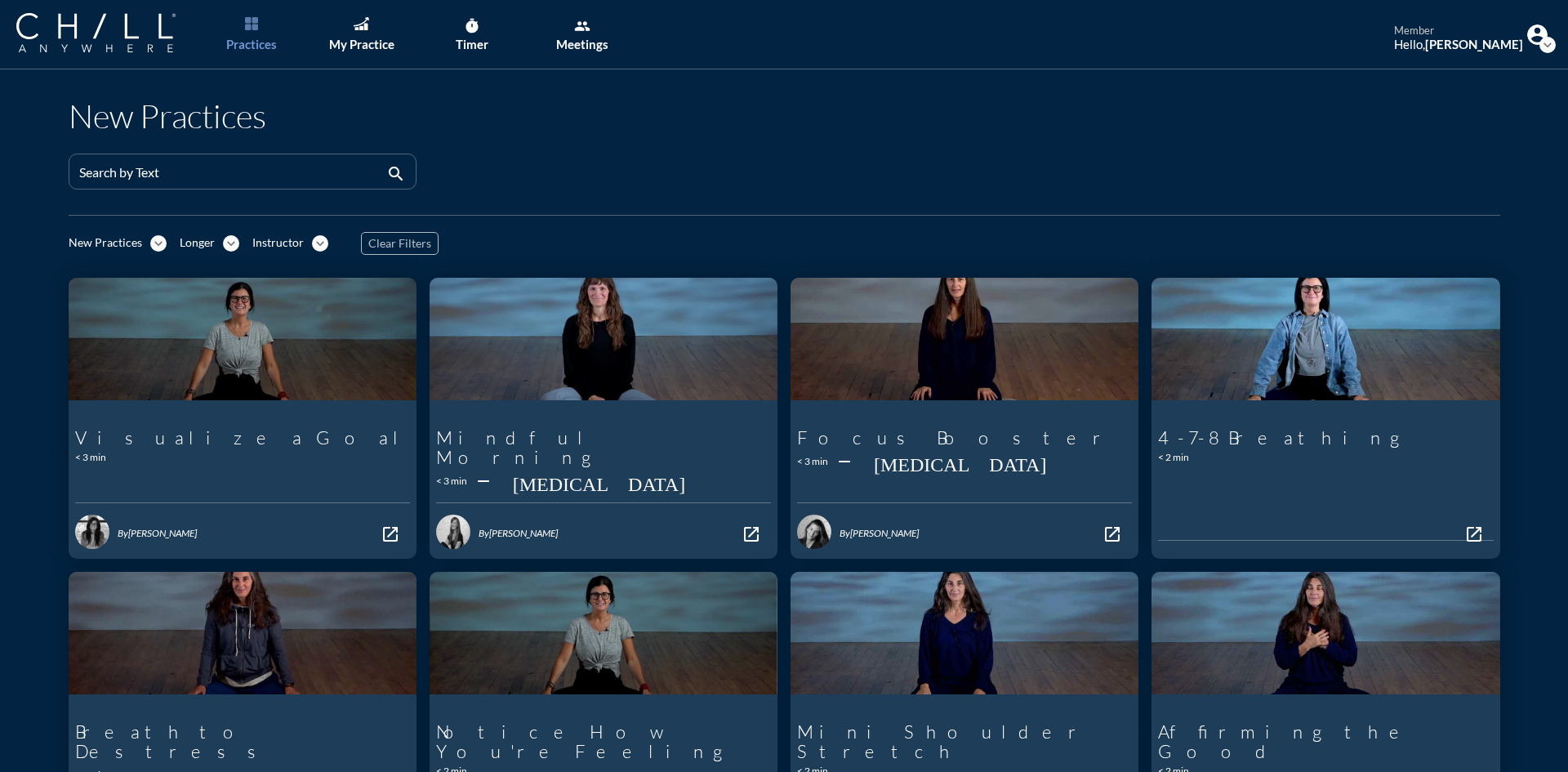
click at [150, 238] on icon "expand_more" at bounding box center [158, 243] width 17 height 17
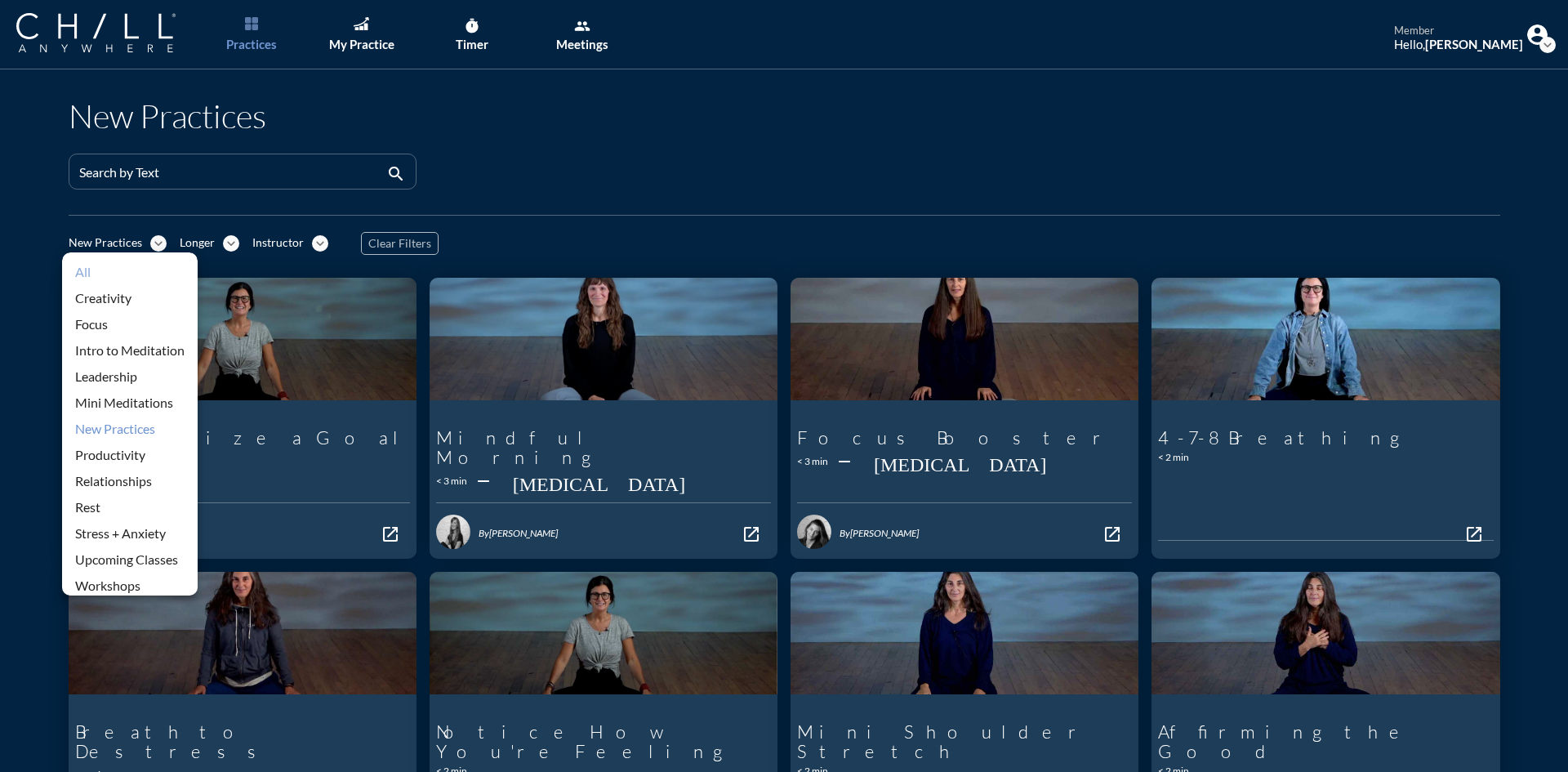
click at [146, 266] on div "All" at bounding box center [129, 272] width 110 height 20
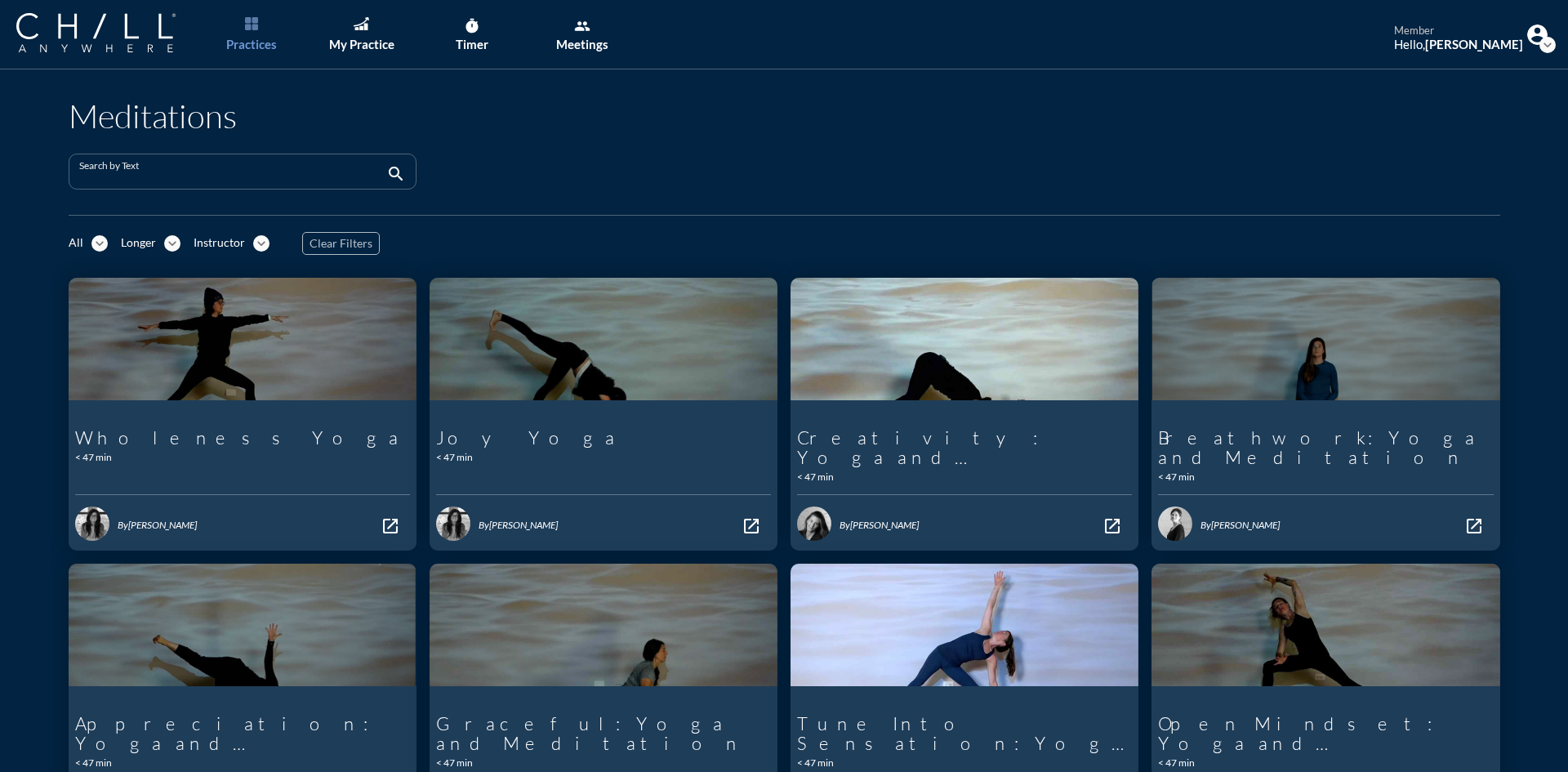
click at [209, 176] on input "Search by Text" at bounding box center [230, 178] width 303 height 21
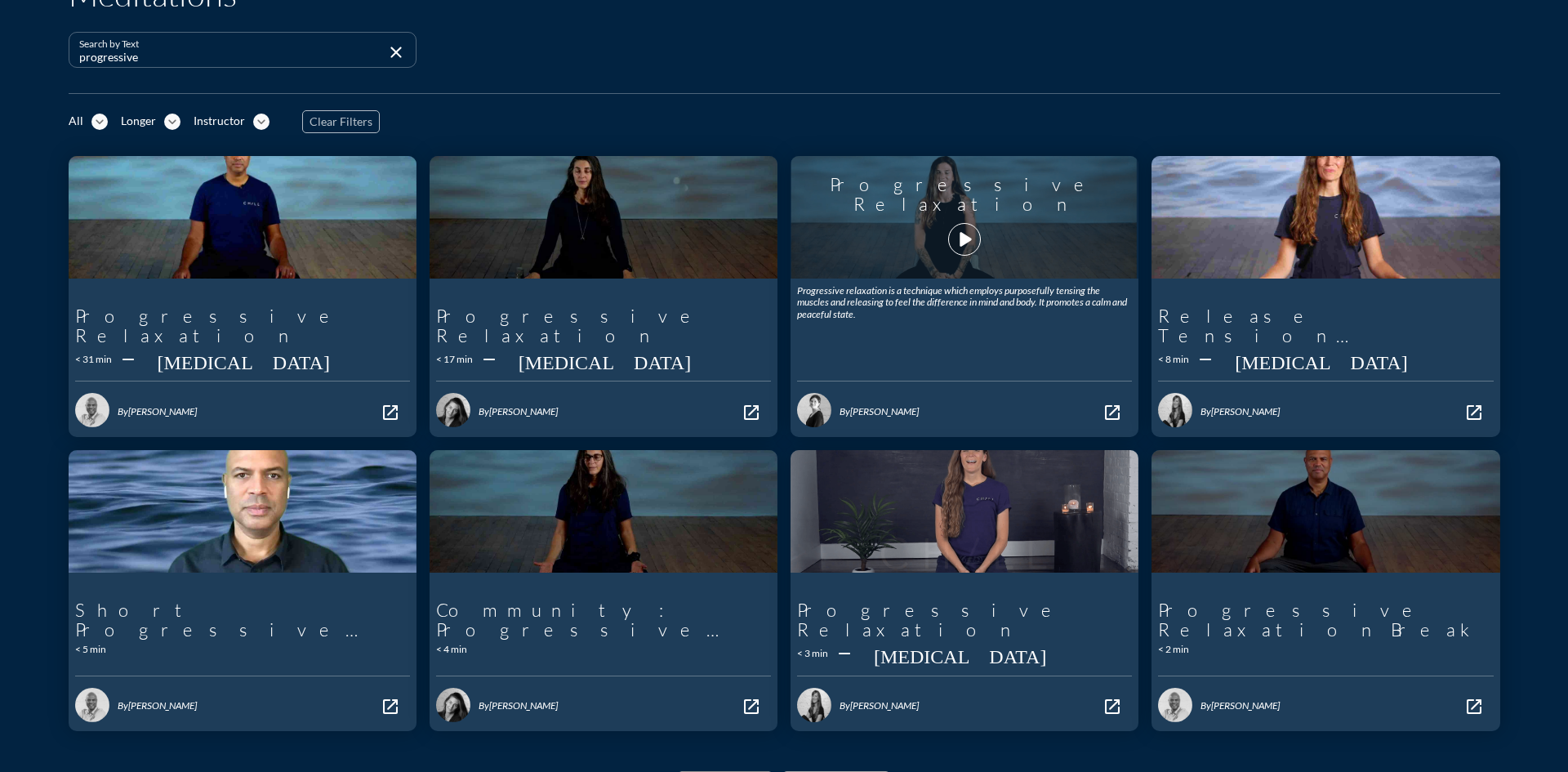
scroll to position [163, 0]
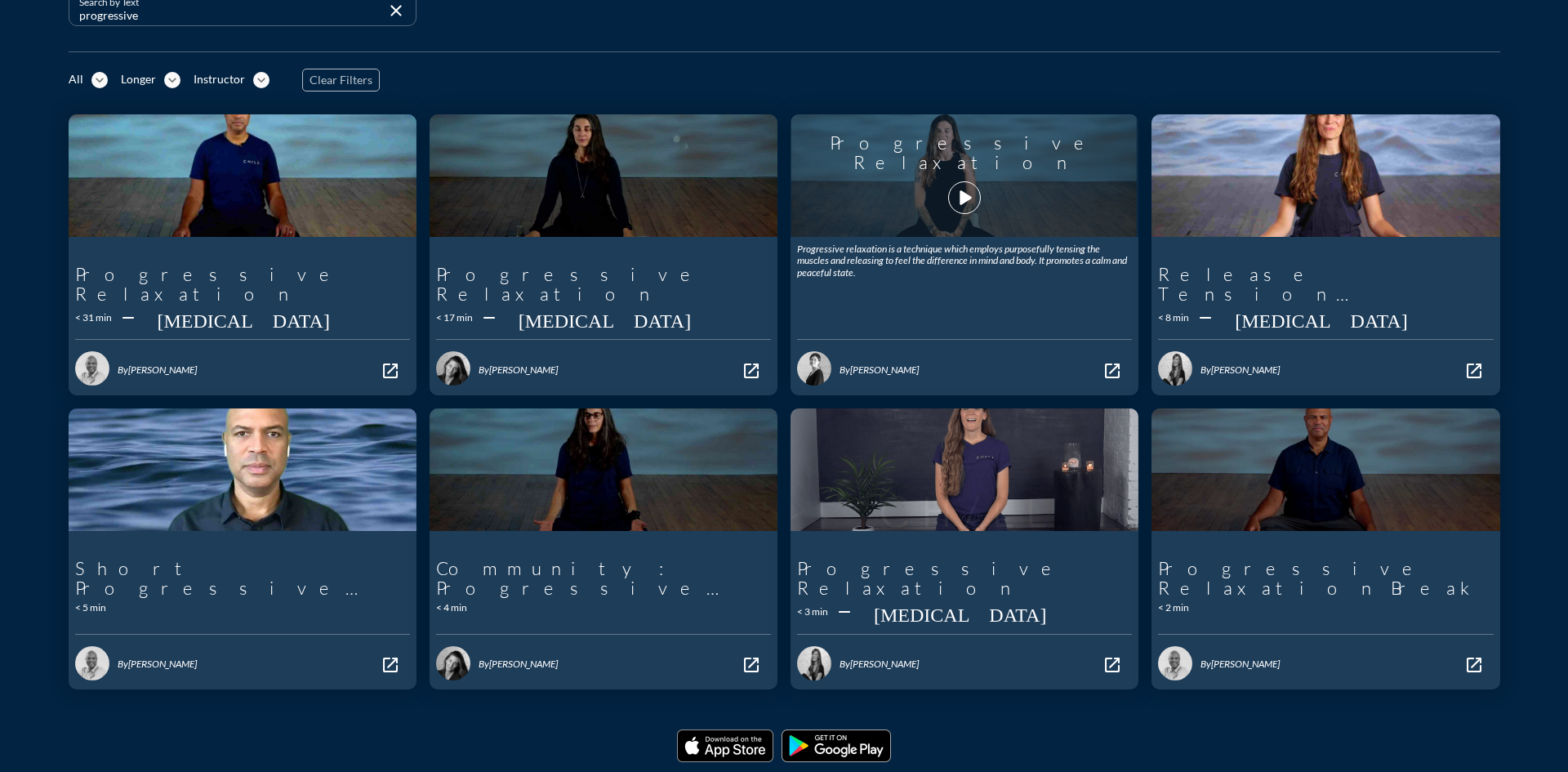
type input "progressive"
click at [951, 198] on icon "play_arrow" at bounding box center [964, 198] width 28 height 28
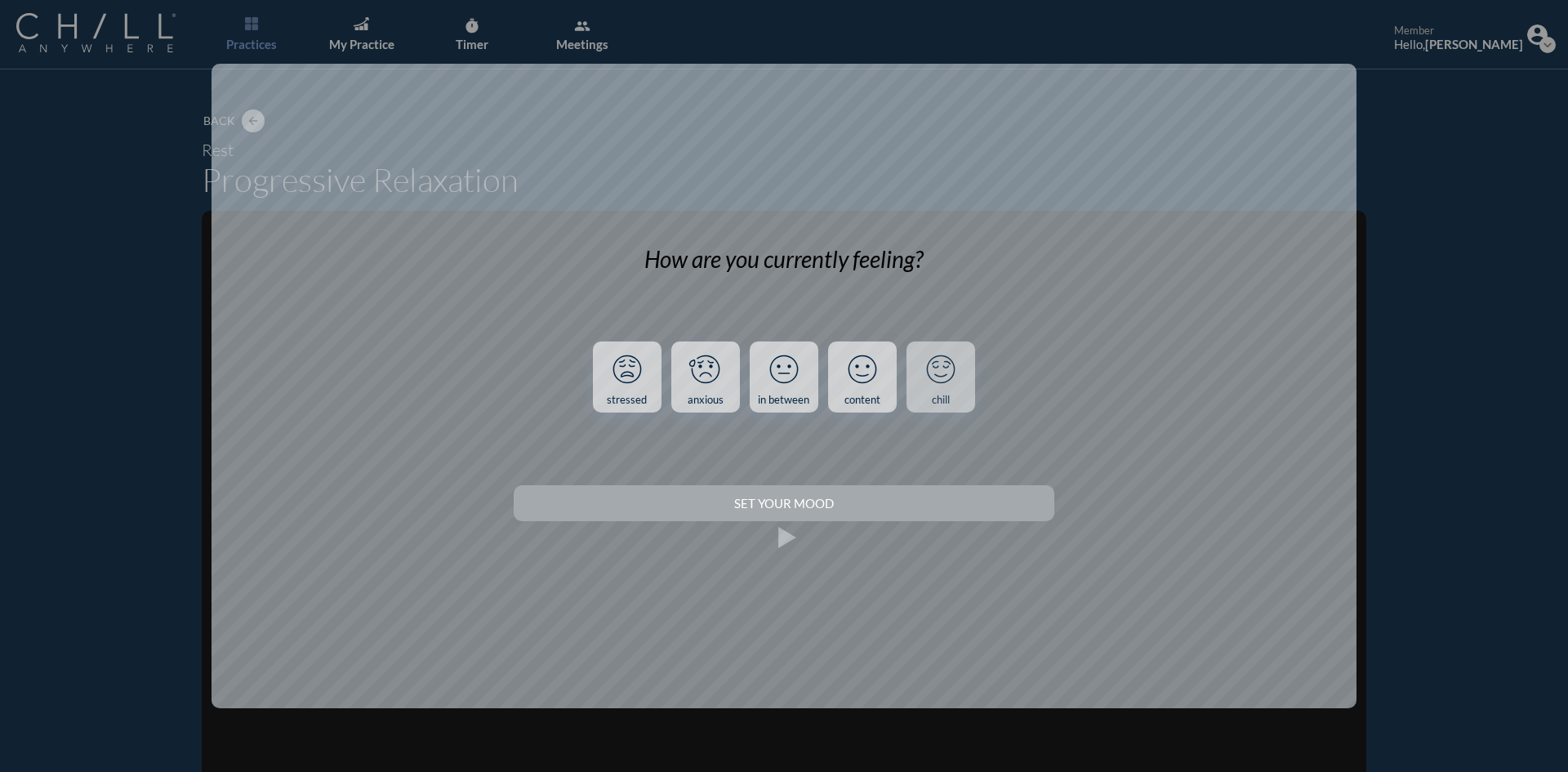
click at [949, 387] on icon at bounding box center [940, 369] width 42 height 43
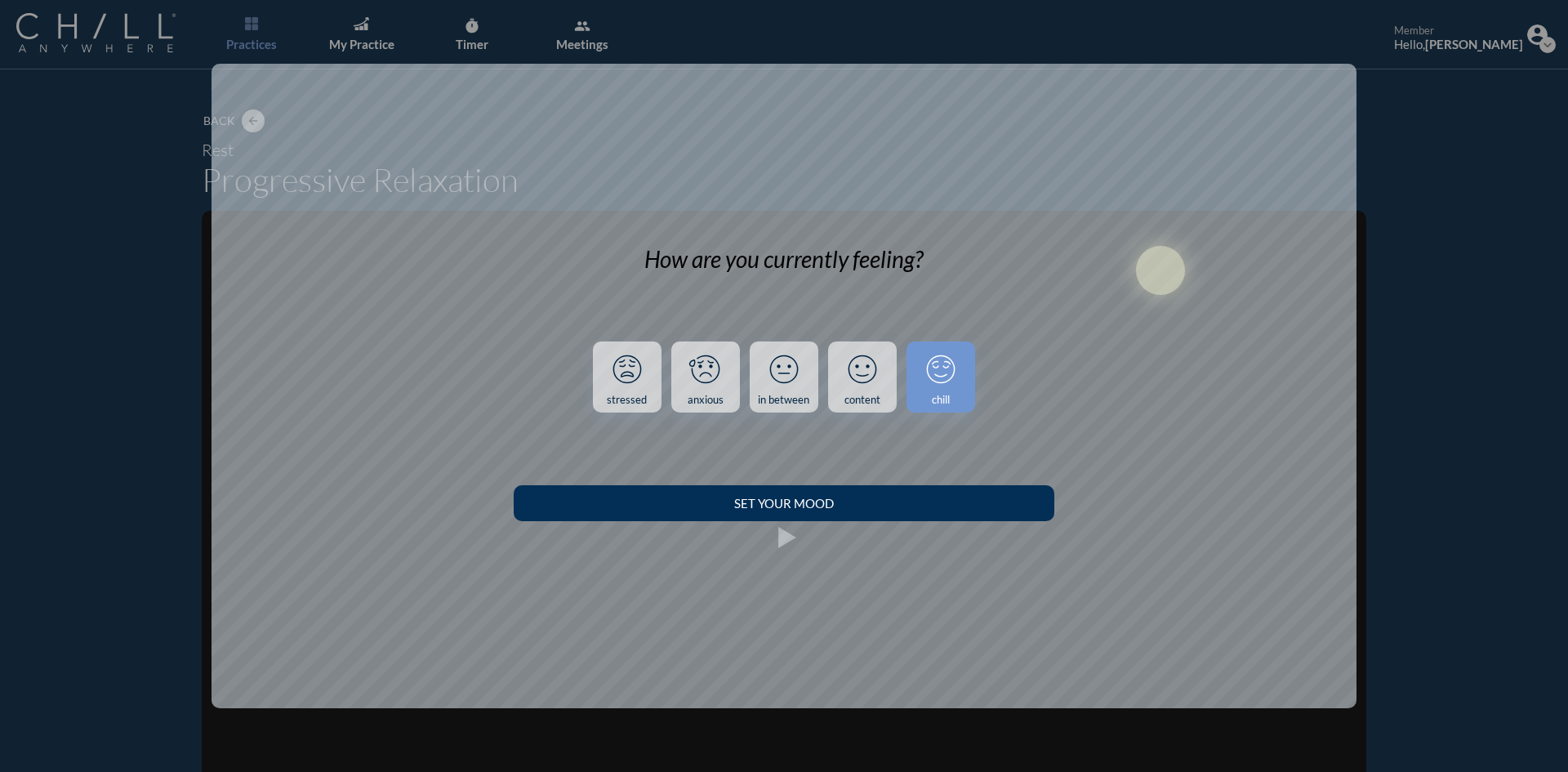
click at [935, 496] on div "Set your Mood" at bounding box center [784, 503] width 482 height 15
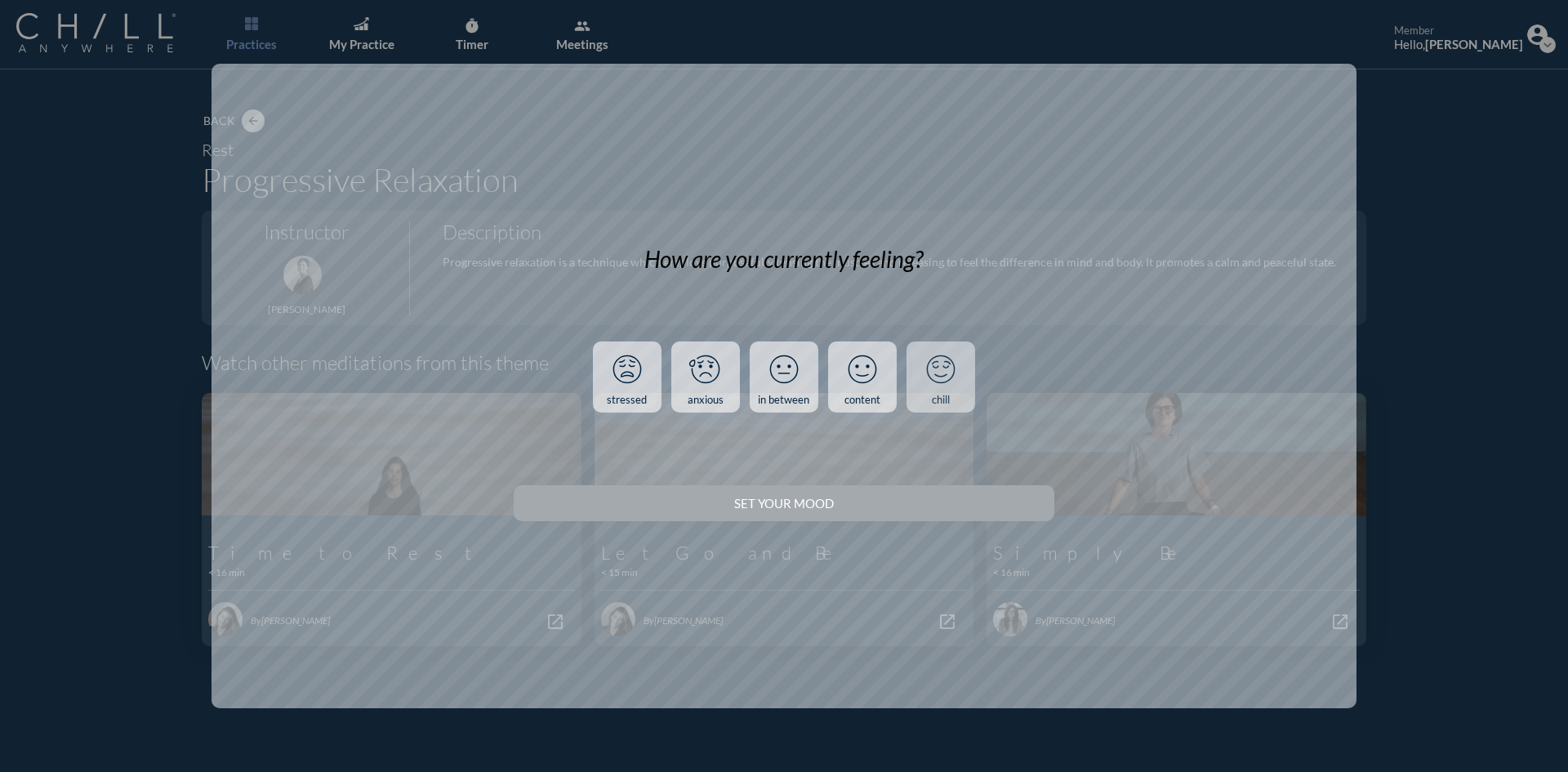
click at [941, 384] on icon at bounding box center [940, 369] width 42 height 43
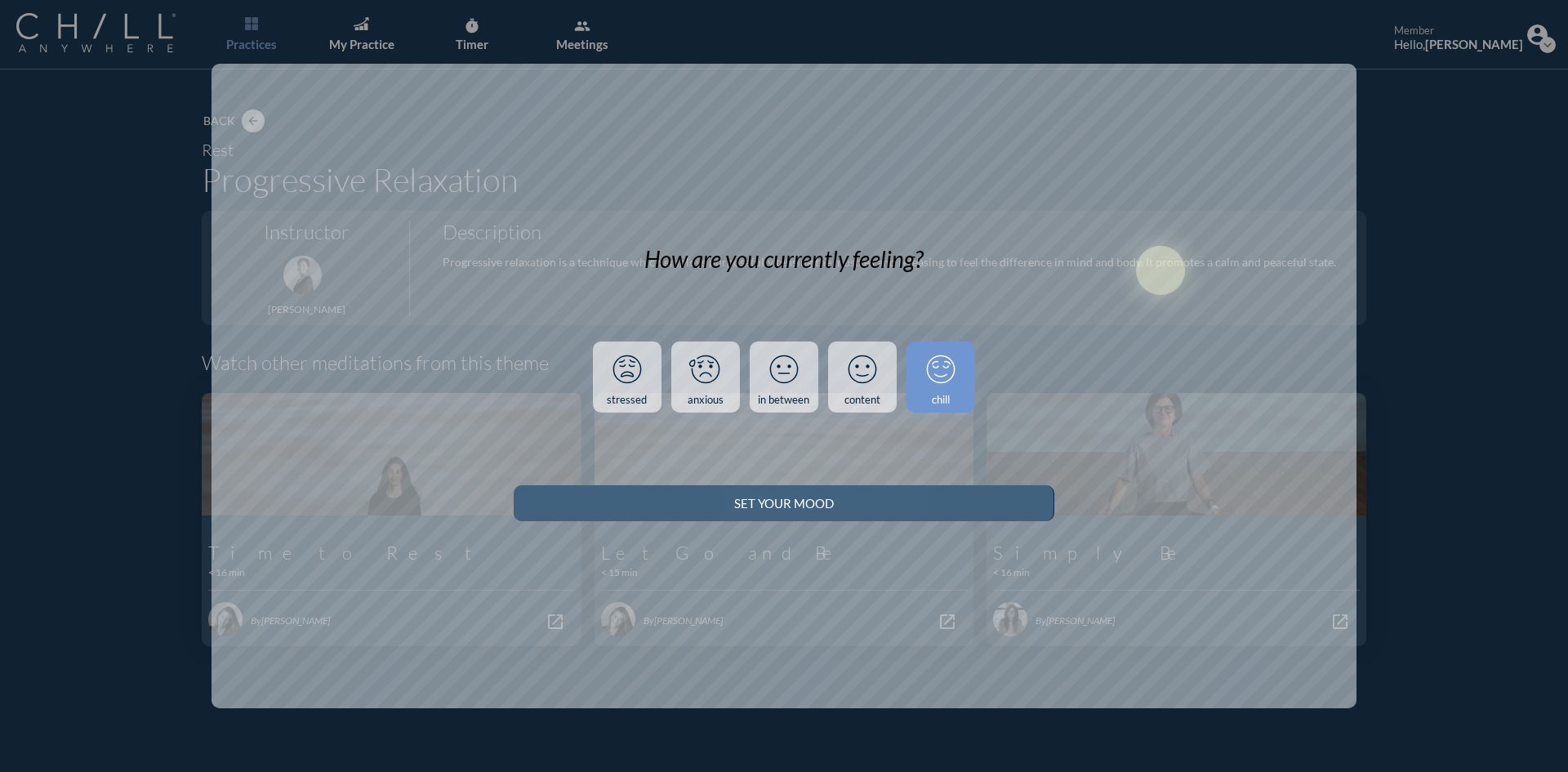
click at [965, 493] on button "Set your Mood" at bounding box center [784, 503] width 539 height 36
